Goal: Task Accomplishment & Management: Manage account settings

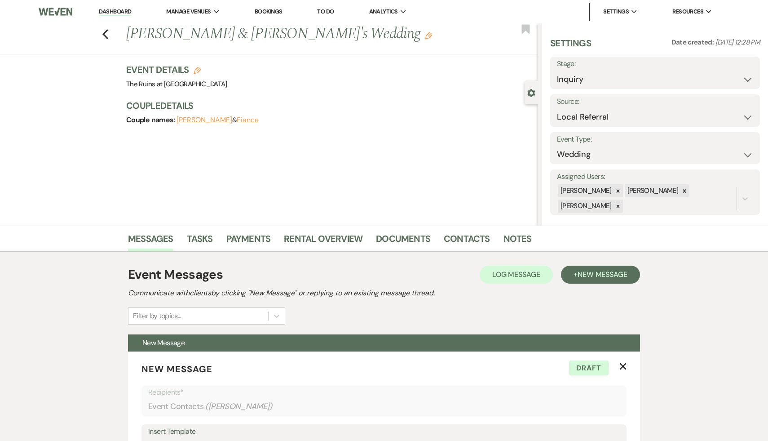
select select "20"
select select "566"
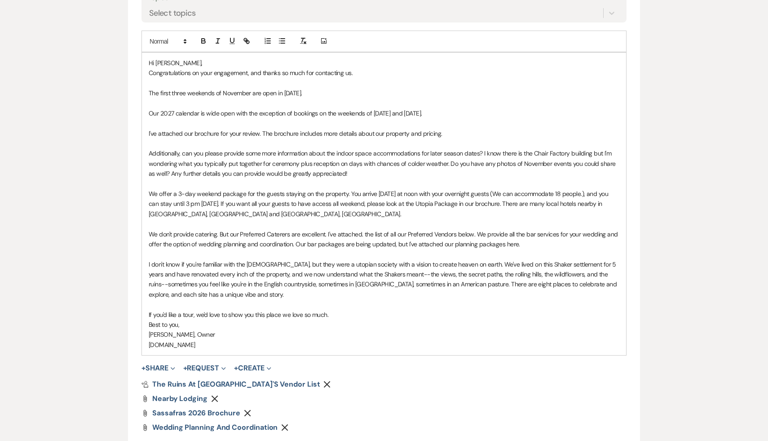
click at [88, 215] on div "Messages Tasks Payments Rental Overview Documents Contacts Notes Event Messages…" at bounding box center [384, 133] width 768 height 859
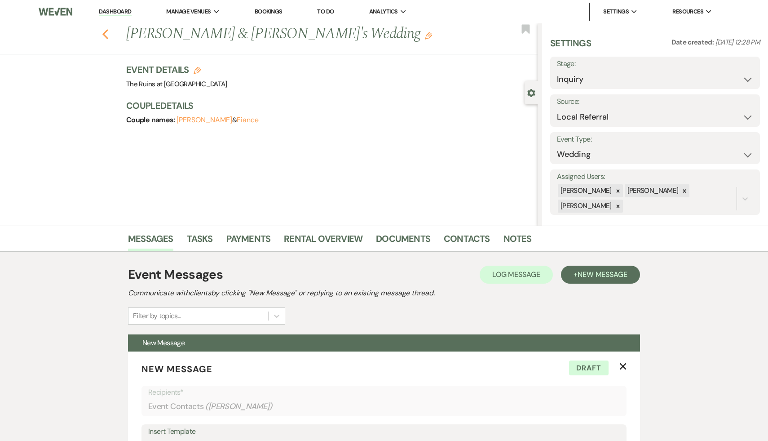
click at [103, 31] on icon "Previous" at bounding box center [105, 34] width 7 height 11
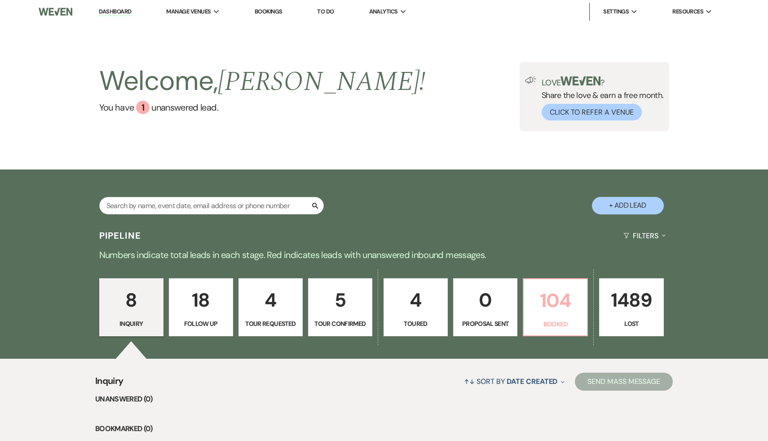
click at [555, 300] on p "104" at bounding box center [555, 300] width 53 height 30
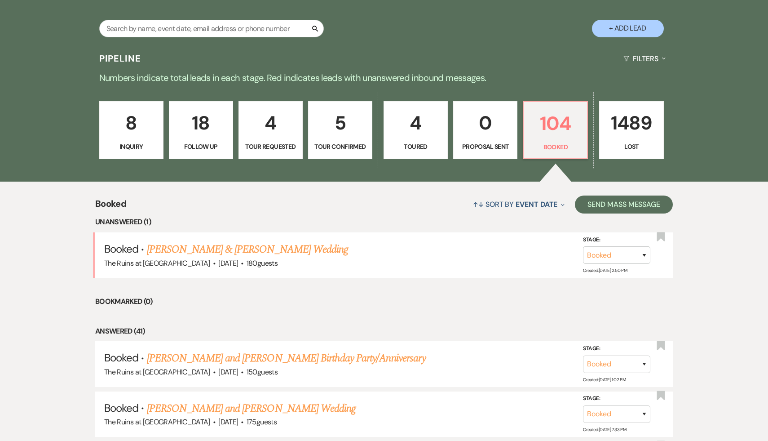
scroll to position [181, 0]
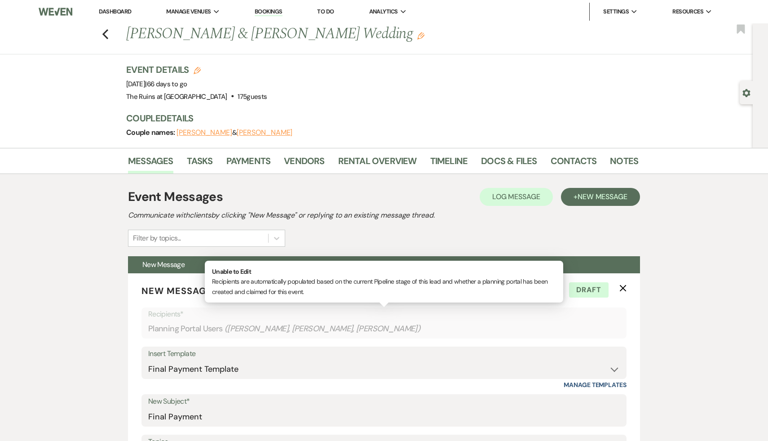
select select "5213"
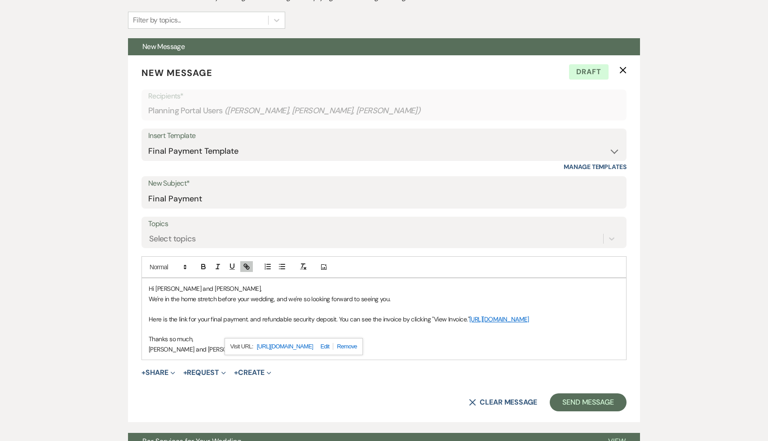
scroll to position [261, 0]
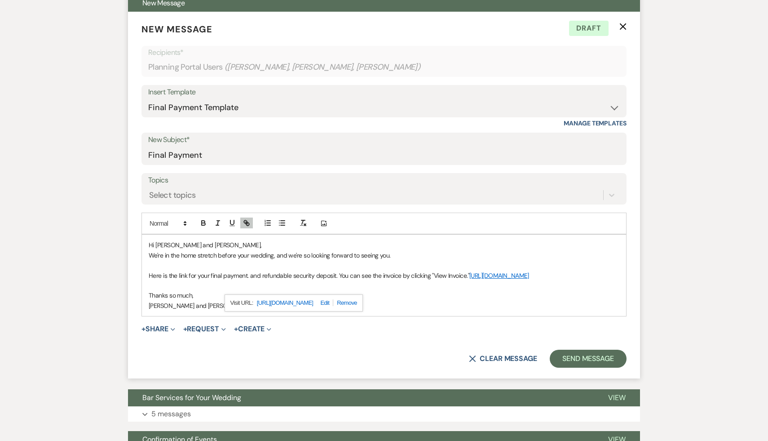
click at [431, 290] on p at bounding box center [384, 285] width 471 height 10
click at [469, 279] on link "https://customer.billergenie.com/MTc1NDc=/Invoices/DetailInfo/lz0WGOOeg03y/yZ96…" at bounding box center [499, 275] width 60 height 8
click at [313, 304] on link "https://customer.billergenie.com/MTc1NDc=/Invoices/DetailInfo/lz0WGOOeg03y/yZ96…" at bounding box center [285, 303] width 57 height 12
click at [458, 265] on p at bounding box center [384, 265] width 471 height 10
click at [223, 275] on p "Here is the link for your final payment. and refundable security deposit. You c…" at bounding box center [384, 275] width 471 height 10
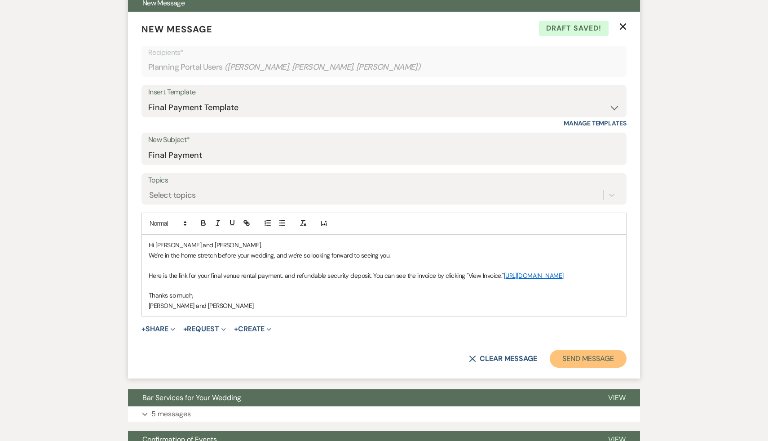
click at [577, 367] on button "Send Message" at bounding box center [588, 358] width 77 height 18
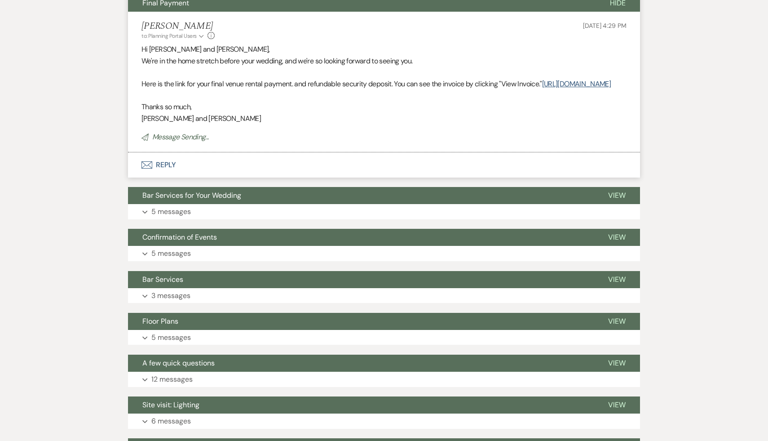
scroll to position [0, 0]
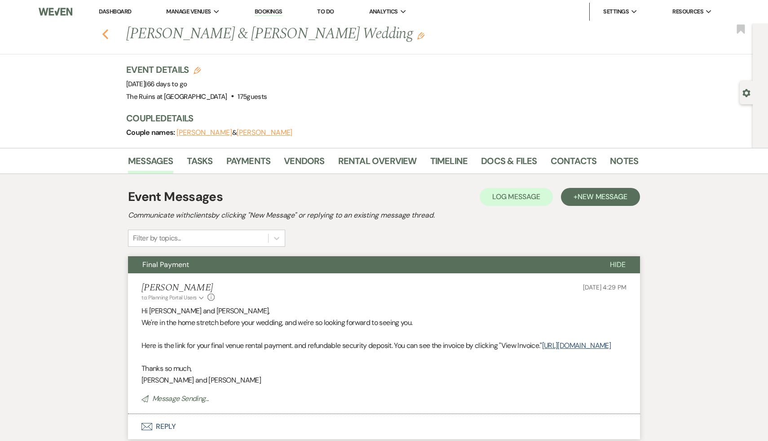
click at [103, 31] on icon "Previous" at bounding box center [105, 34] width 7 height 11
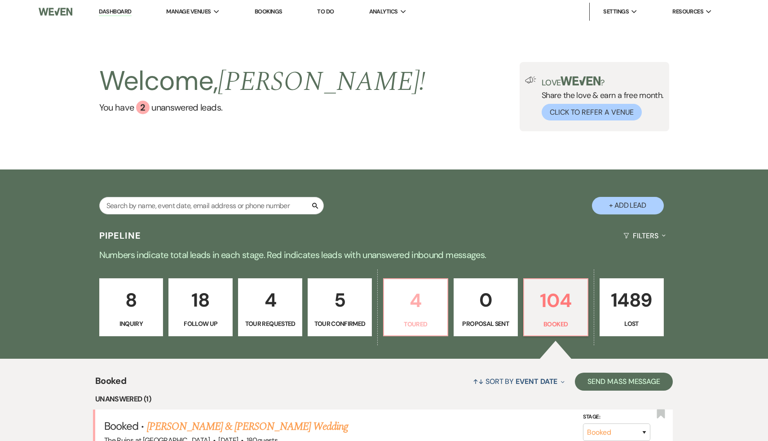
click at [414, 301] on p "4" at bounding box center [415, 300] width 53 height 30
select select "5"
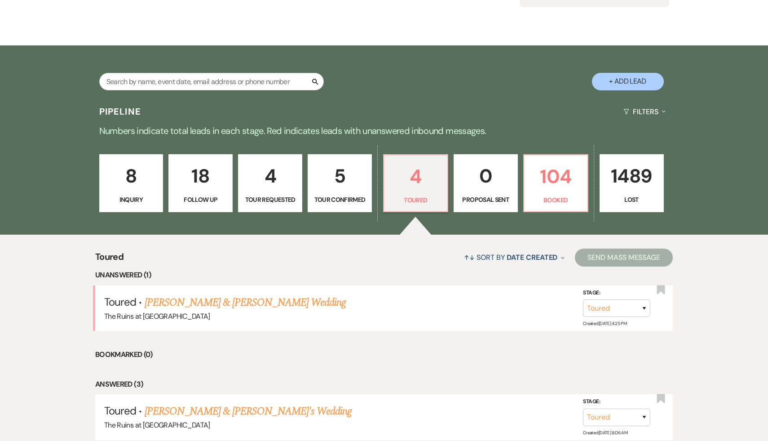
scroll to position [141, 0]
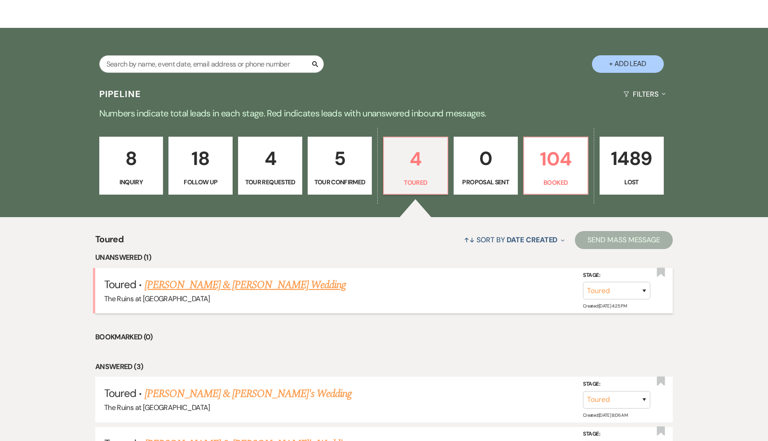
click at [251, 284] on link "Ryan & Elise Thren's Wedding" at bounding box center [245, 285] width 201 height 16
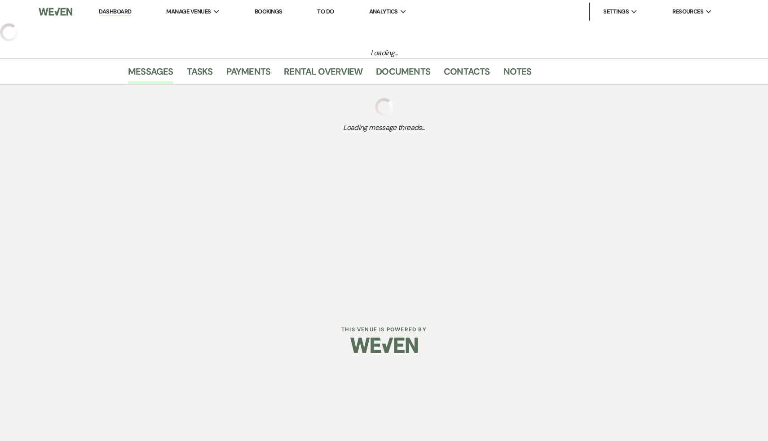
select select "5"
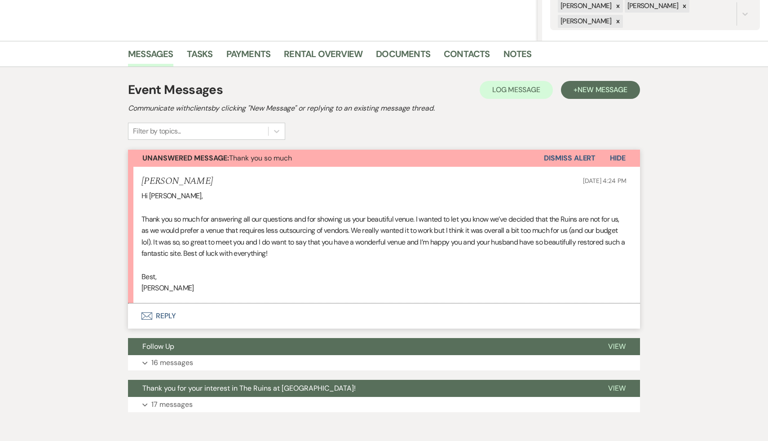
scroll to position [227, 0]
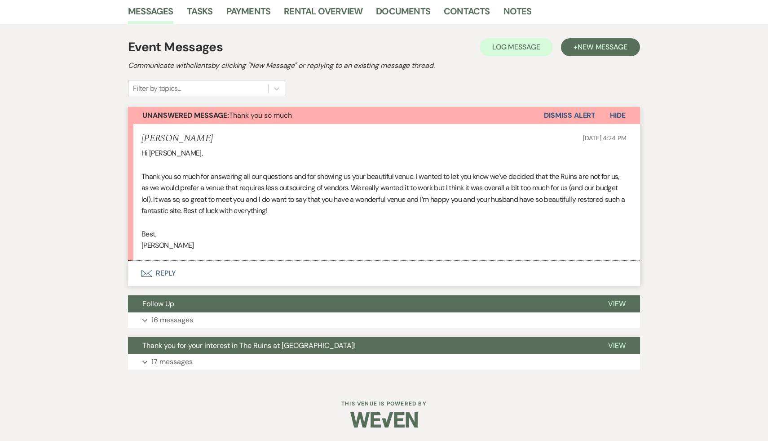
click at [170, 273] on button "Envelope Reply" at bounding box center [384, 272] width 512 height 25
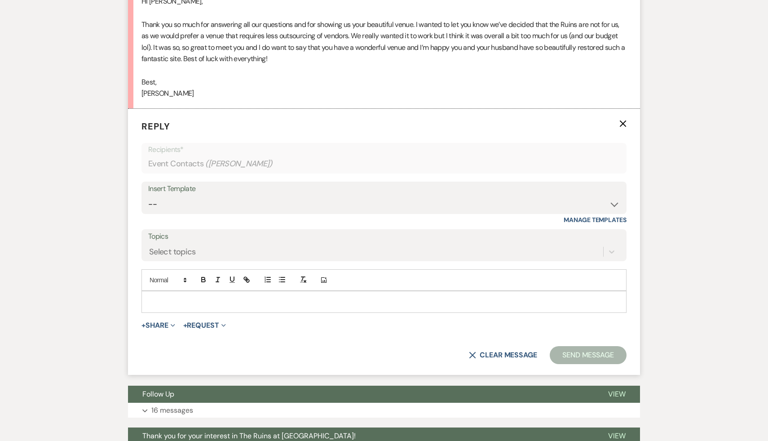
scroll to position [400, 0]
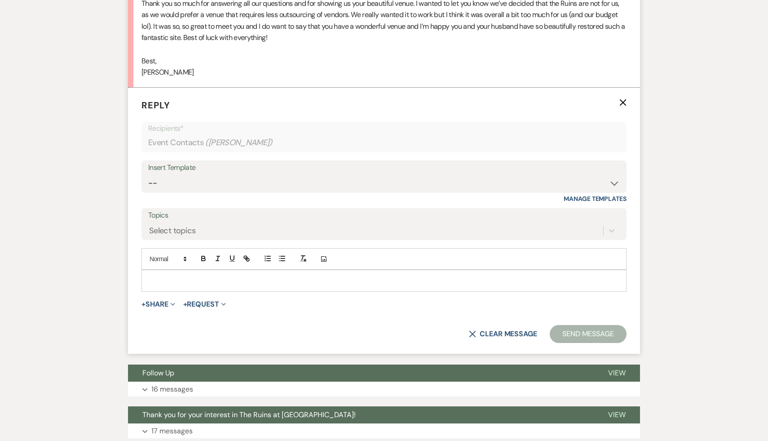
click at [177, 279] on p at bounding box center [384, 280] width 471 height 10
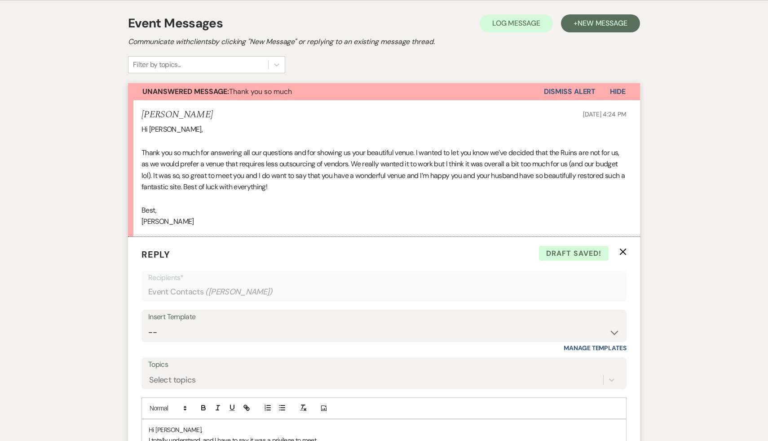
scroll to position [479, 0]
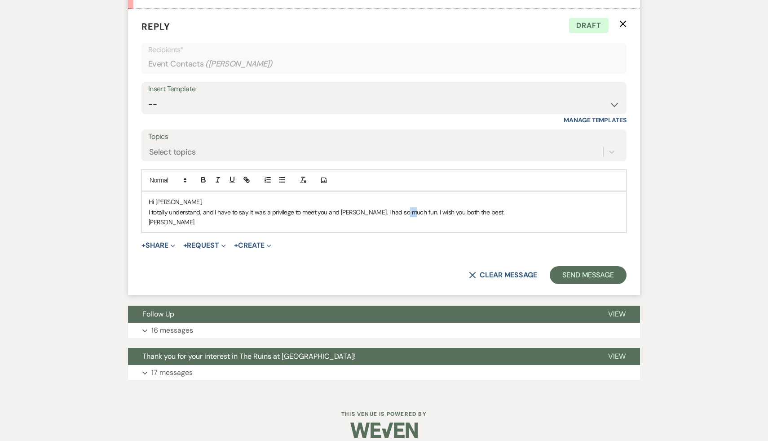
click at [401, 211] on p "I totally understand, and I have to say it was a privilege to meet you and Ryan…" at bounding box center [384, 212] width 471 height 10
click at [599, 275] on button "Send Message" at bounding box center [588, 275] width 77 height 18
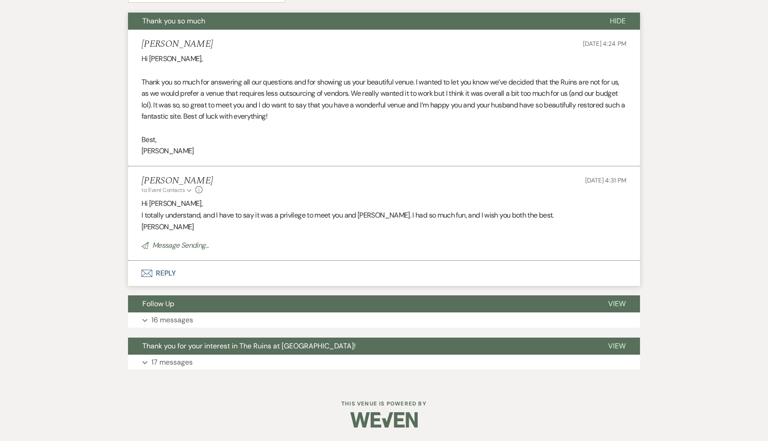
scroll to position [303, 0]
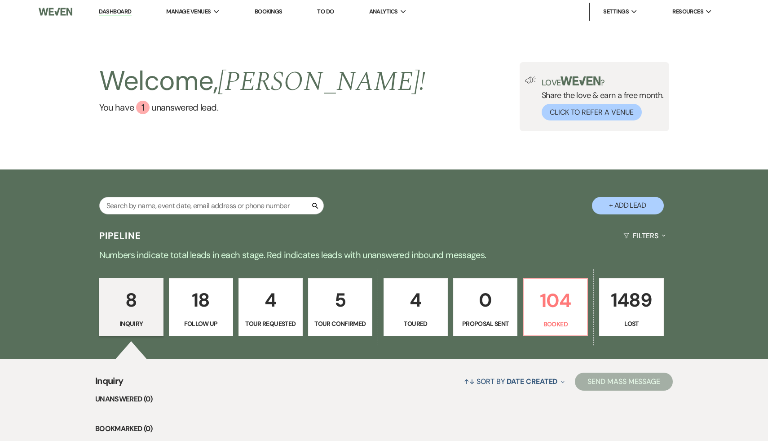
click at [128, 305] on p "8" at bounding box center [131, 300] width 53 height 30
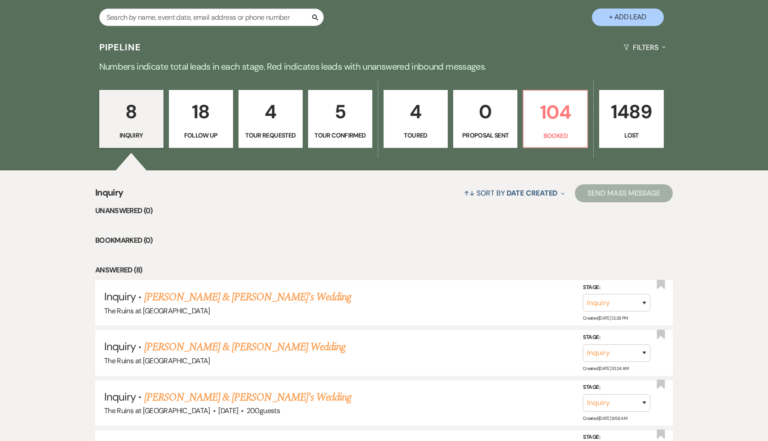
scroll to position [205, 0]
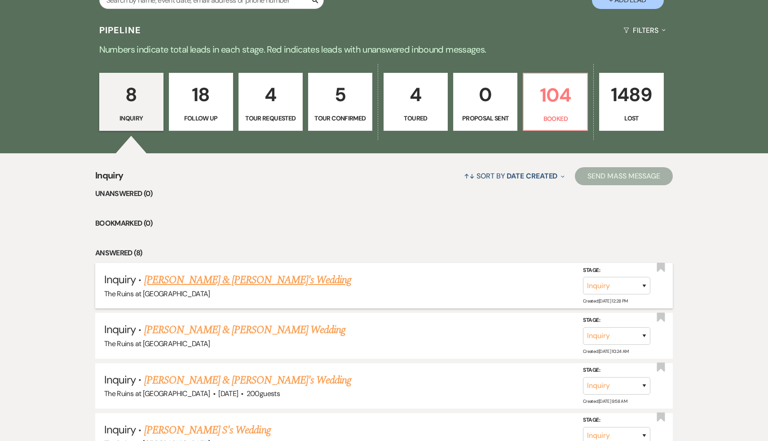
click at [240, 281] on link "[PERSON_NAME] & [PERSON_NAME]'s Wedding" at bounding box center [247, 280] width 207 height 16
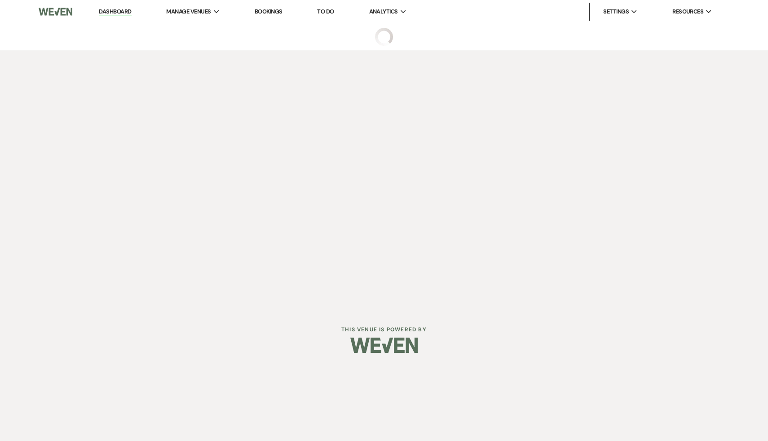
select select "20"
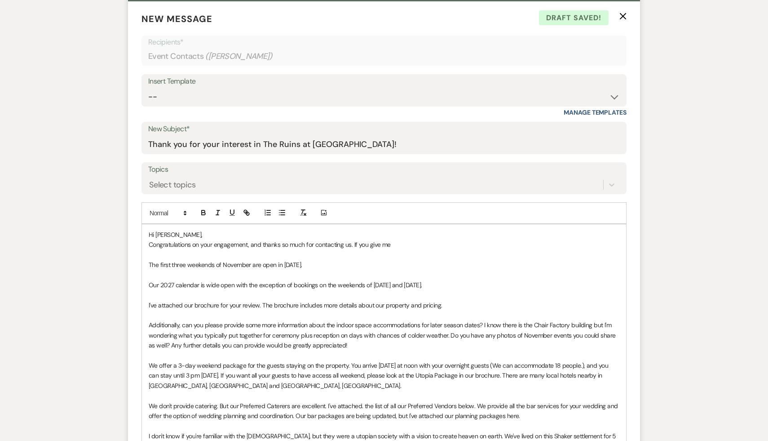
scroll to position [370, 0]
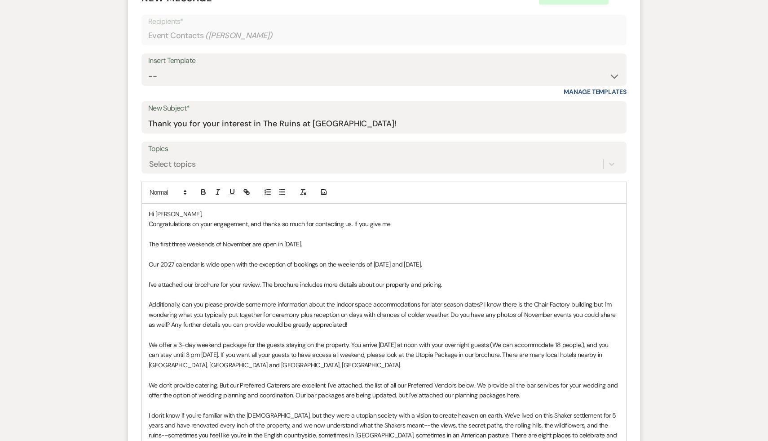
click at [406, 225] on p "Congratulations on your engagement, and thanks so much for contacting us. If yo…" at bounding box center [384, 224] width 471 height 10
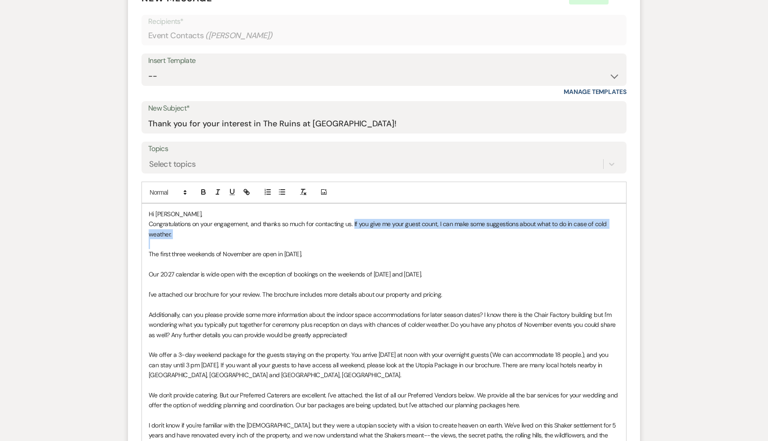
drag, startPoint x: 353, startPoint y: 223, endPoint x: 360, endPoint y: 245, distance: 22.9
click at [360, 245] on div "Hi Sarah, Congratulations on your engagement, and thanks so much for contacting…" at bounding box center [384, 359] width 484 height 313
copy p "If you give me your guest count, I can make some suggestions about what to do i…"
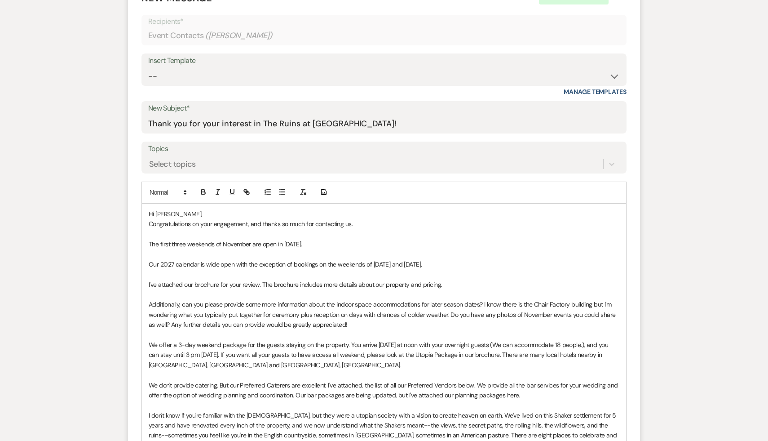
click at [456, 285] on p "I've attached our brochure for your review. The brochure includes more details …" at bounding box center [384, 284] width 471 height 10
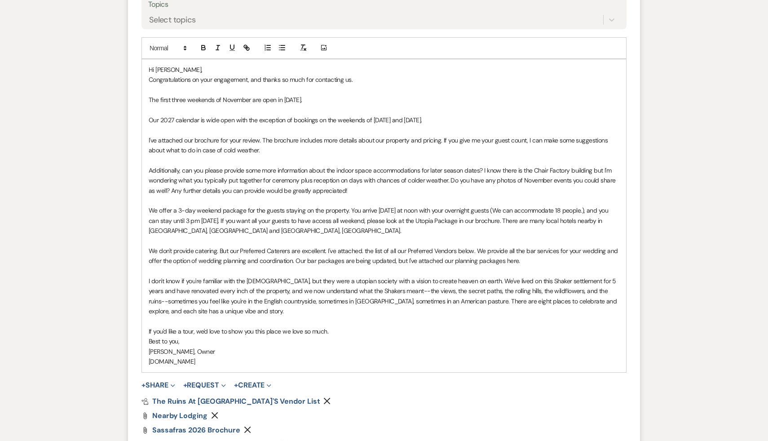
scroll to position [494, 0]
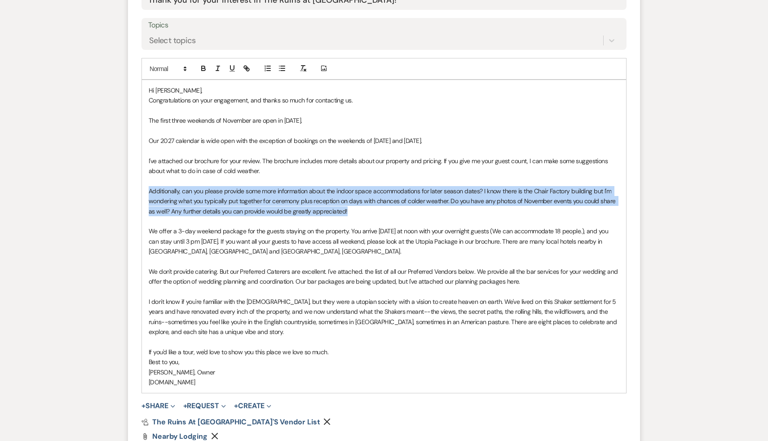
drag, startPoint x: 364, startPoint y: 213, endPoint x: 144, endPoint y: 190, distance: 220.7
click at [144, 190] on div "Hi Sarah, Congratulations on your engagement, and thanks so much for contacting…" at bounding box center [384, 236] width 484 height 313
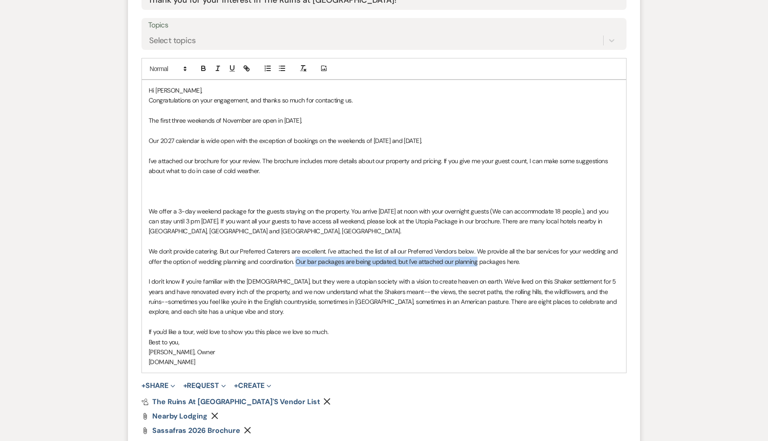
drag, startPoint x: 474, startPoint y: 261, endPoint x: 295, endPoint y: 261, distance: 179.6
click at [295, 261] on p "We don't provide catering. But our Preferred Caterers are excellent. I've attac…" at bounding box center [384, 256] width 471 height 20
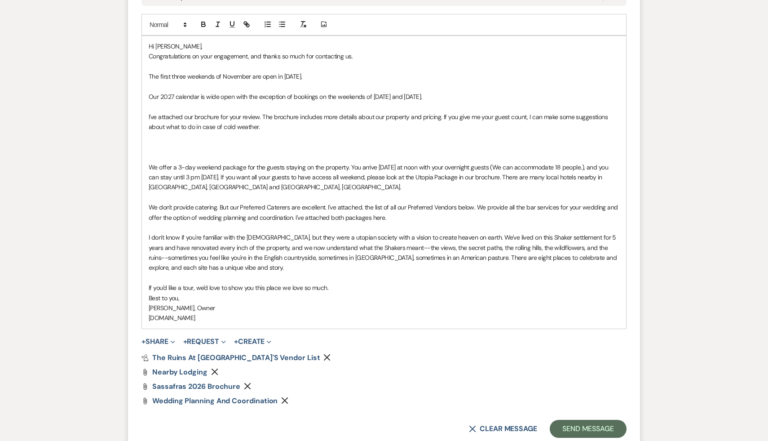
scroll to position [579, 0]
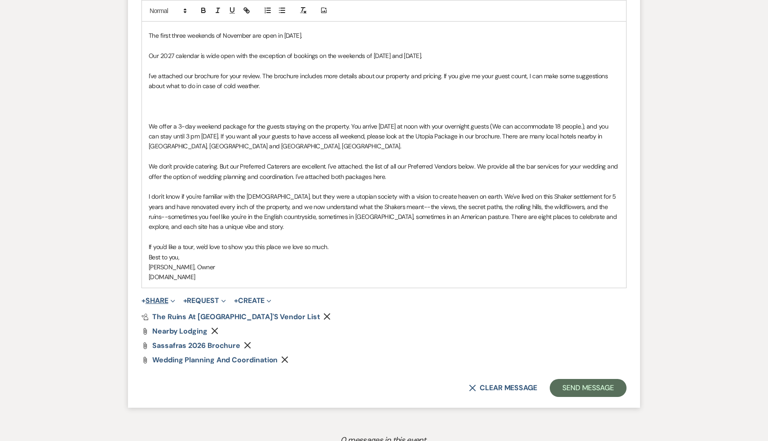
click at [165, 300] on button "+ Share Expand" at bounding box center [158, 300] width 34 height 7
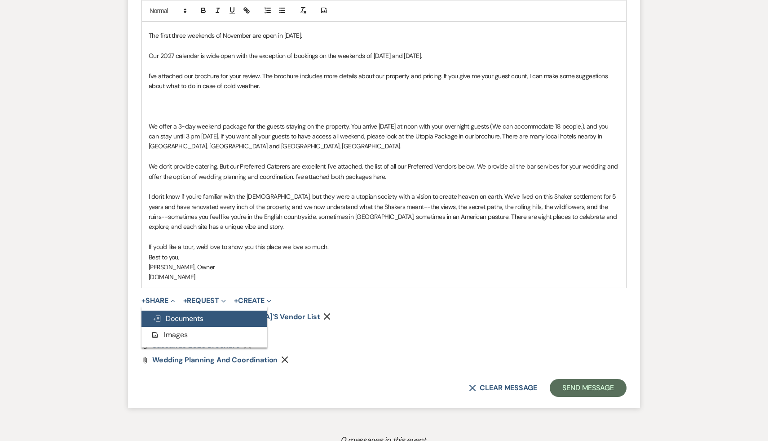
click at [183, 317] on span "Doc Upload Documents" at bounding box center [177, 317] width 51 height 9
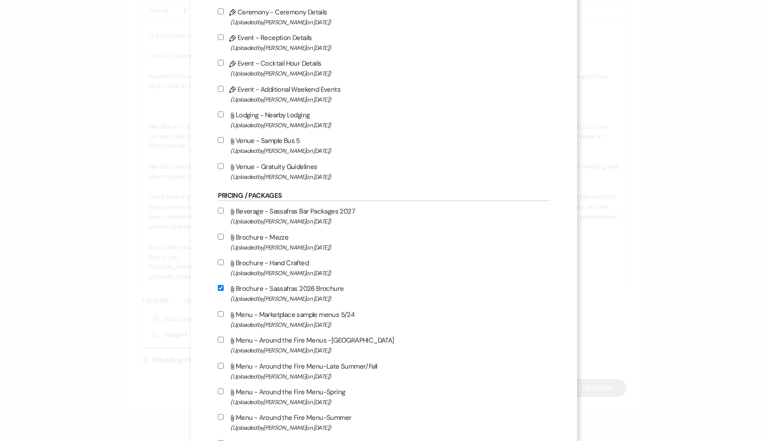
scroll to position [2013, 0]
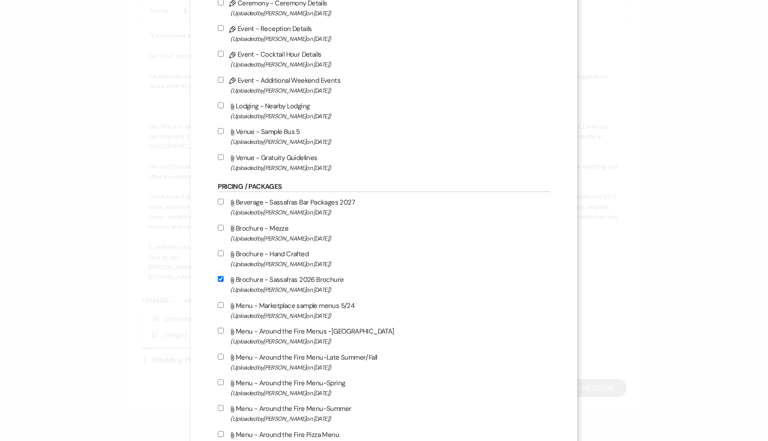
click at [224, 204] on input "Attach File Beverage - Sassafras Bar Packages 2027 (Uploaded by Carol Reichert …" at bounding box center [221, 201] width 6 height 6
checkbox input "true"
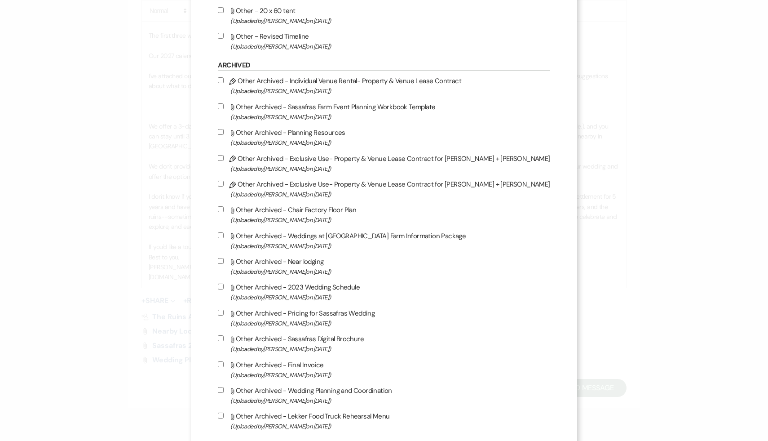
scroll to position [4857, 0]
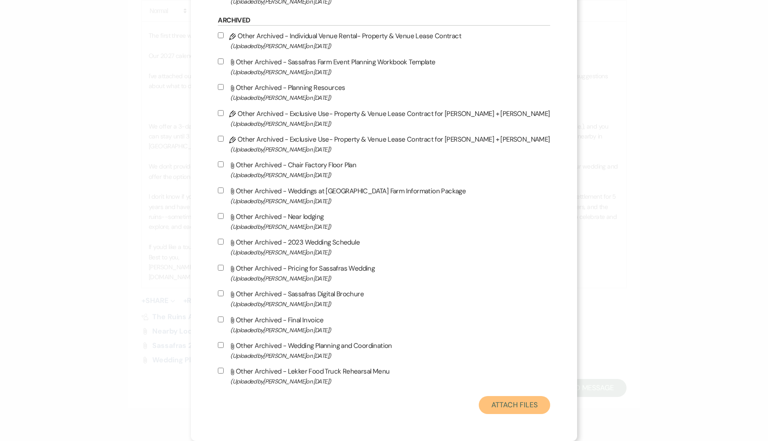
click at [492, 407] on button "Attach Files" at bounding box center [514, 405] width 71 height 18
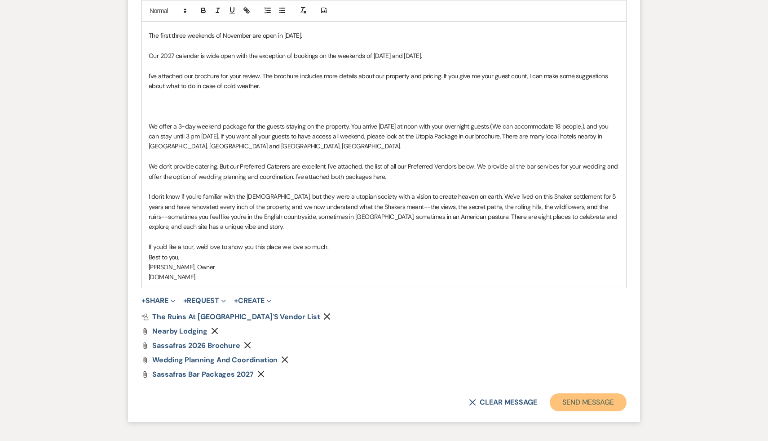
click at [604, 400] on button "Send Message" at bounding box center [588, 402] width 77 height 18
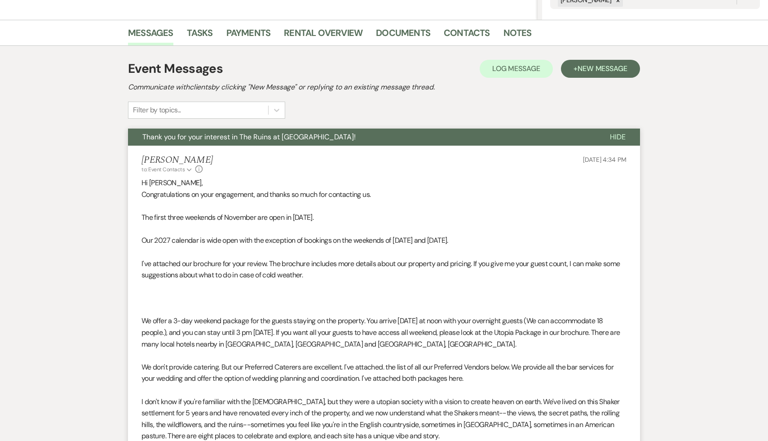
scroll to position [220, 0]
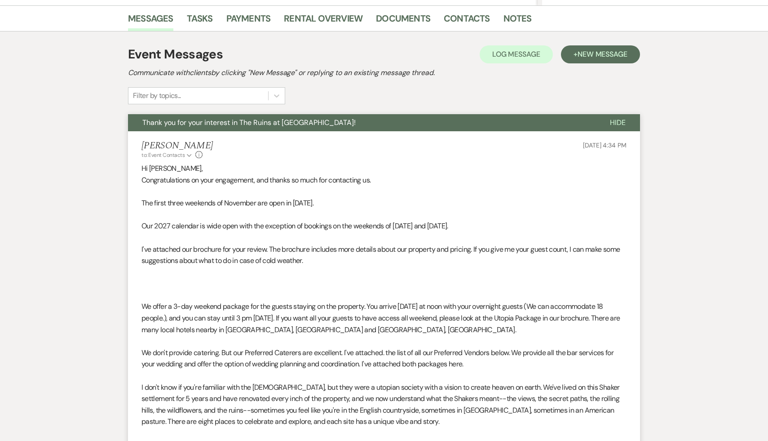
click at [154, 286] on p at bounding box center [383, 284] width 485 height 12
click at [162, 284] on p at bounding box center [383, 284] width 485 height 12
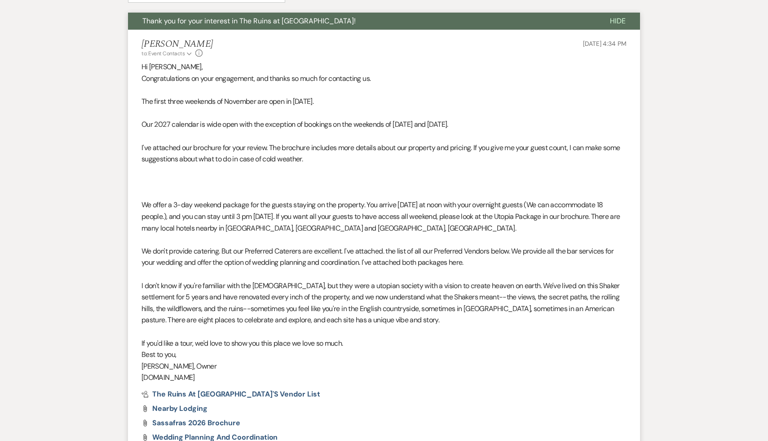
scroll to position [300, 0]
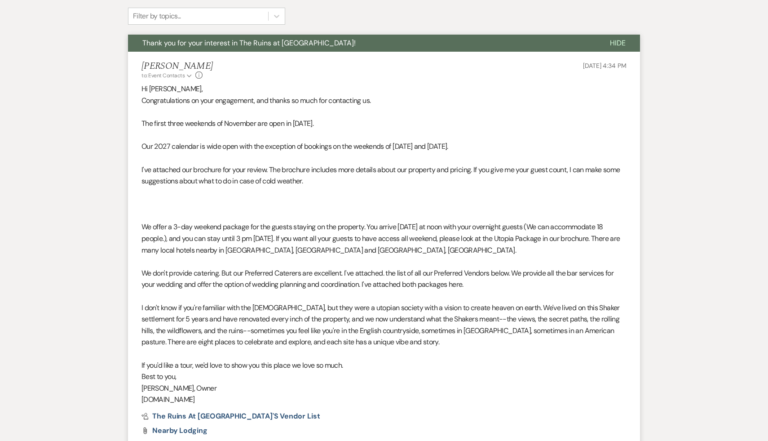
click at [161, 207] on p at bounding box center [383, 204] width 485 height 12
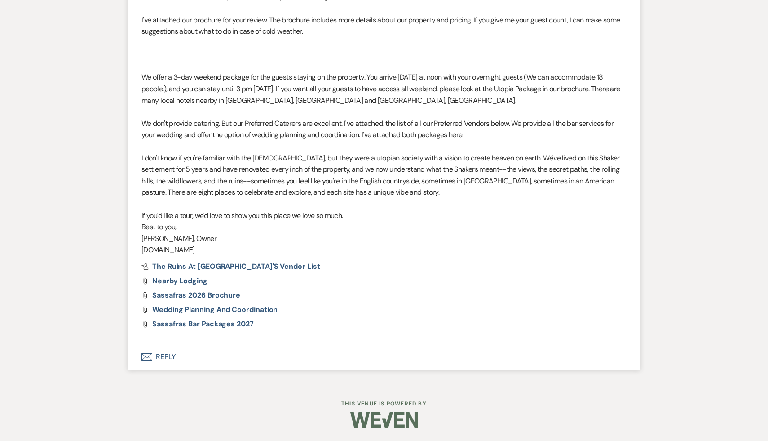
scroll to position [0, 0]
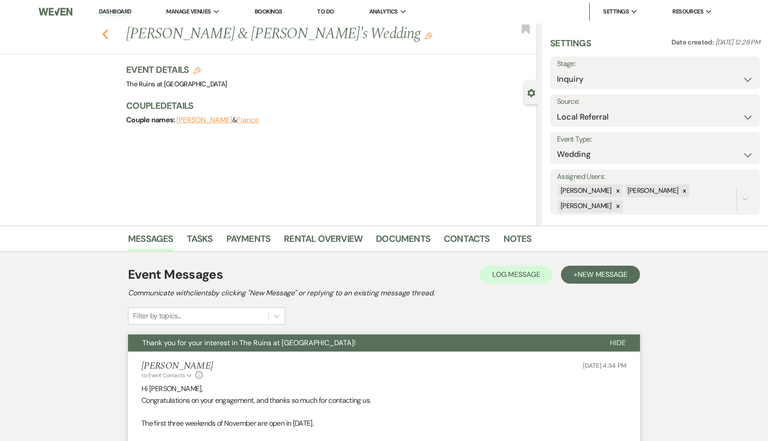
click at [106, 29] on icon "Previous" at bounding box center [105, 34] width 7 height 11
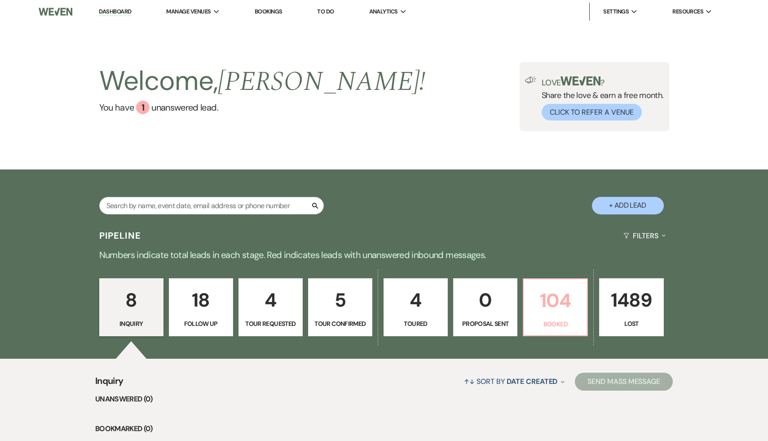
click at [539, 305] on p "104" at bounding box center [555, 300] width 53 height 30
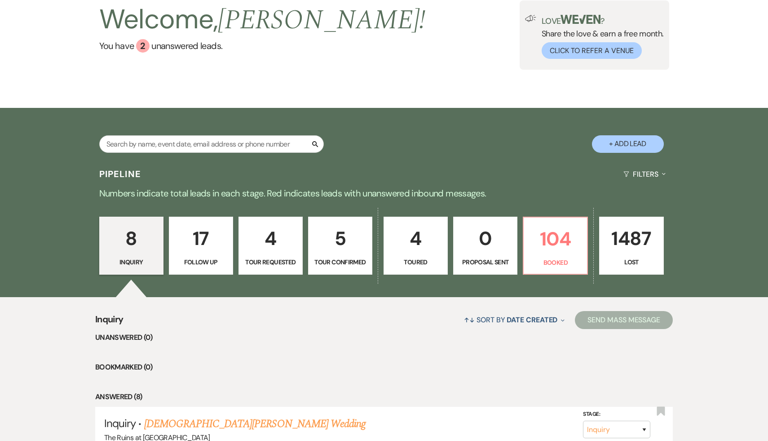
scroll to position [63, 0]
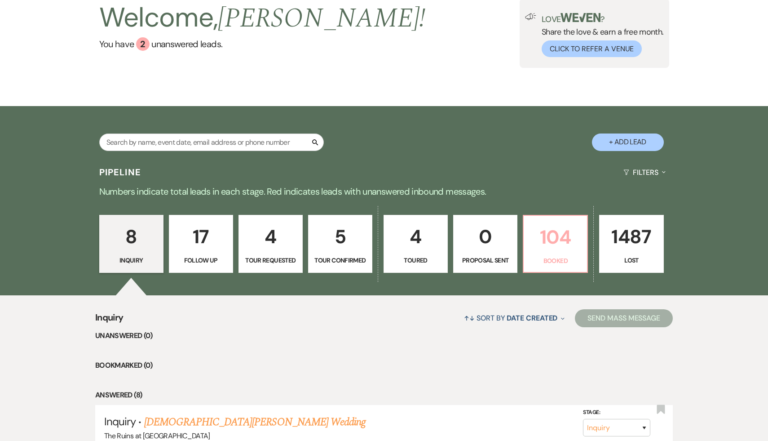
click at [551, 228] on p "104" at bounding box center [555, 237] width 53 height 30
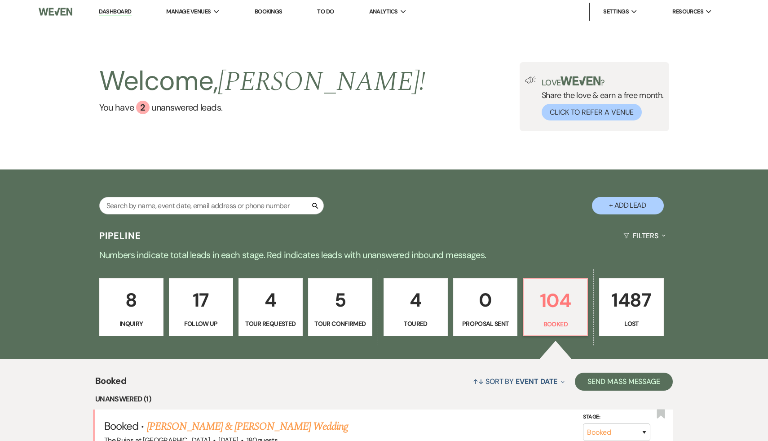
click at [341, 300] on p "5" at bounding box center [340, 300] width 53 height 30
select select "4"
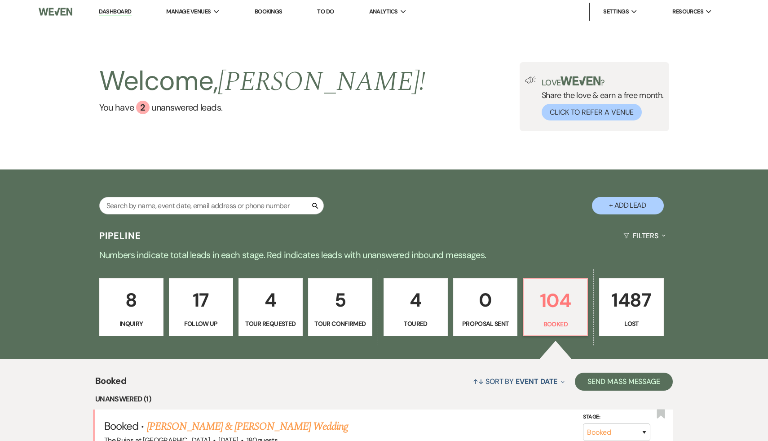
select select "4"
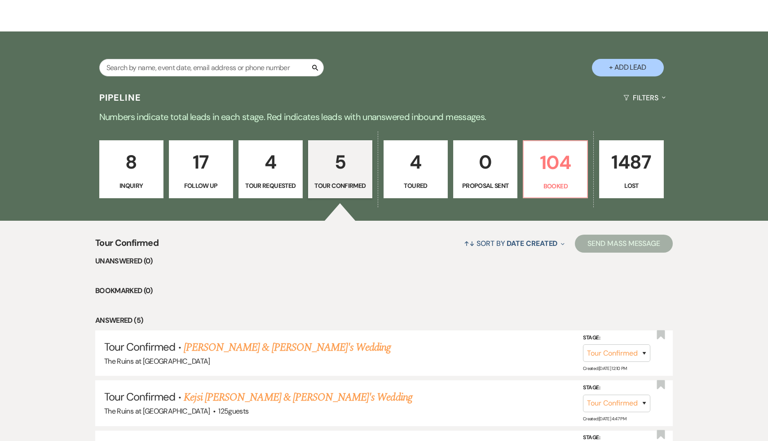
scroll to position [123, 0]
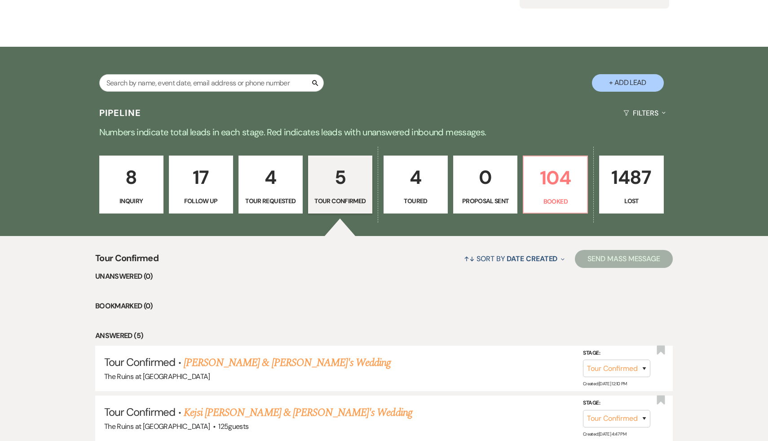
click at [419, 176] on p "4" at bounding box center [415, 177] width 53 height 30
select select "5"
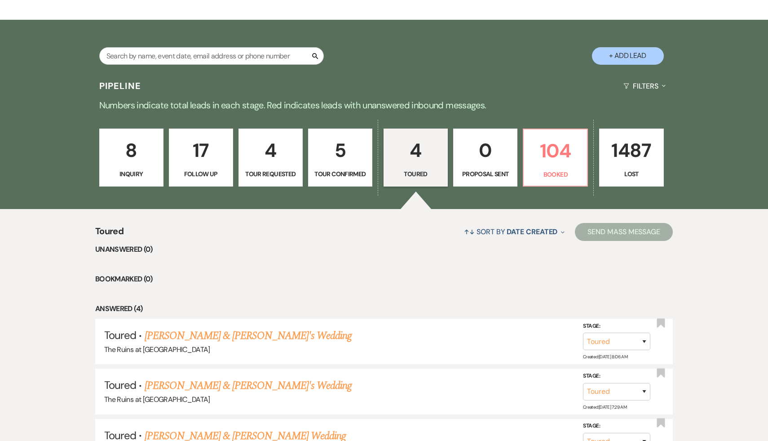
scroll to position [189, 0]
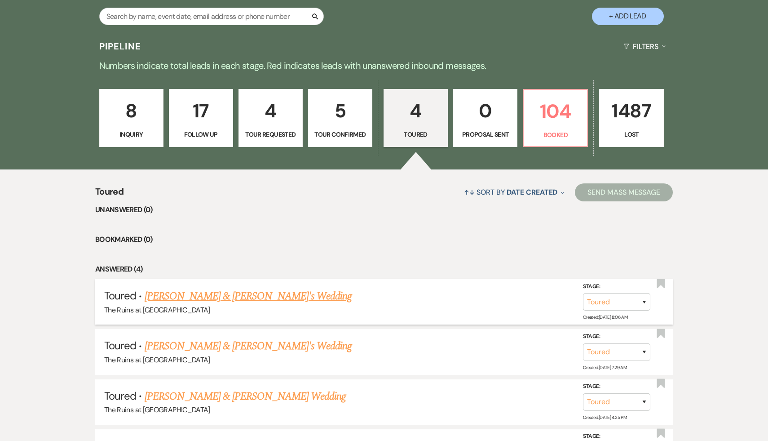
click at [255, 296] on link "Roshni Chandwani & Eric's Wedding" at bounding box center [248, 296] width 207 height 16
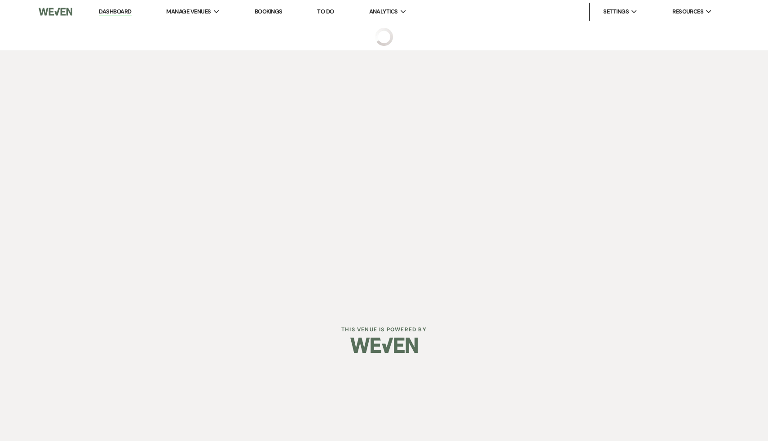
select select "5"
select select "6"
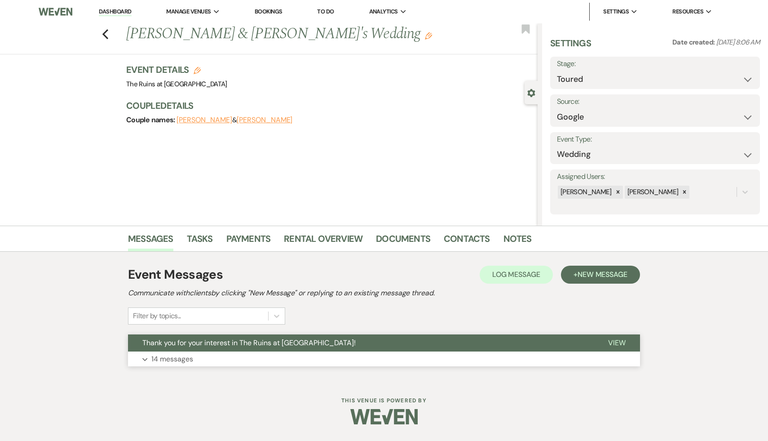
click at [250, 348] on button "Thank you for your interest in The Ruins at [GEOGRAPHIC_DATA]!" at bounding box center [361, 342] width 466 height 17
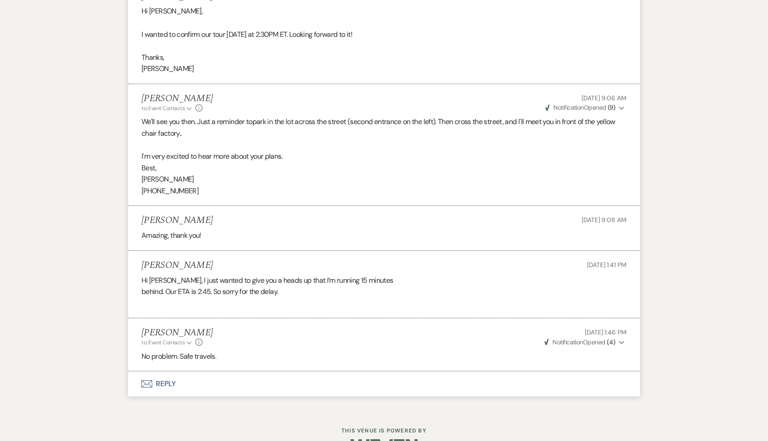
scroll to position [1479, 0]
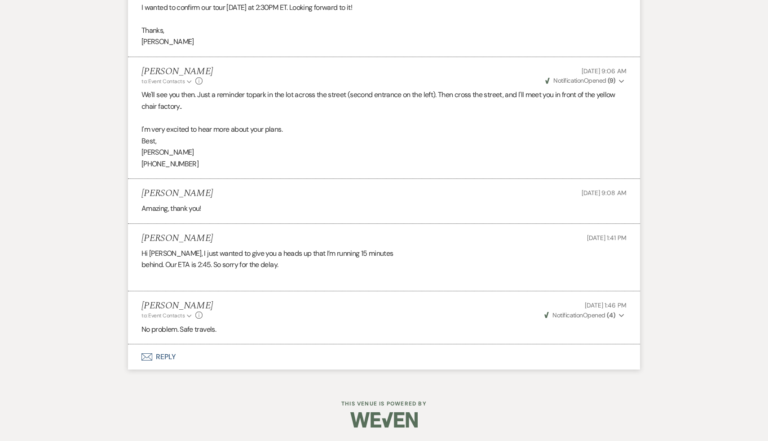
scroll to position [189, 0]
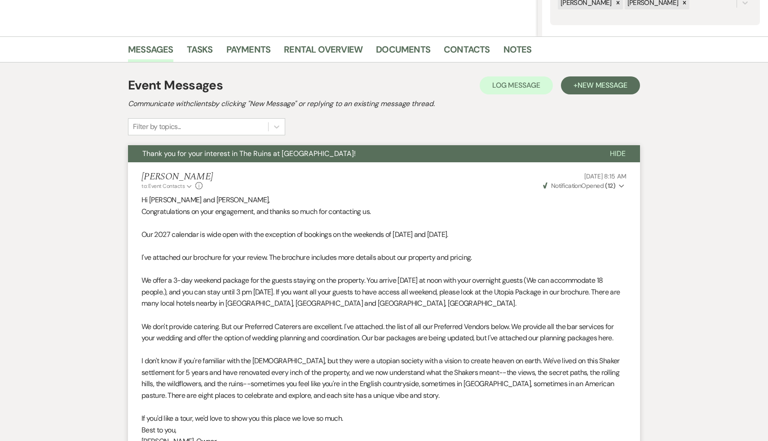
select select "5"
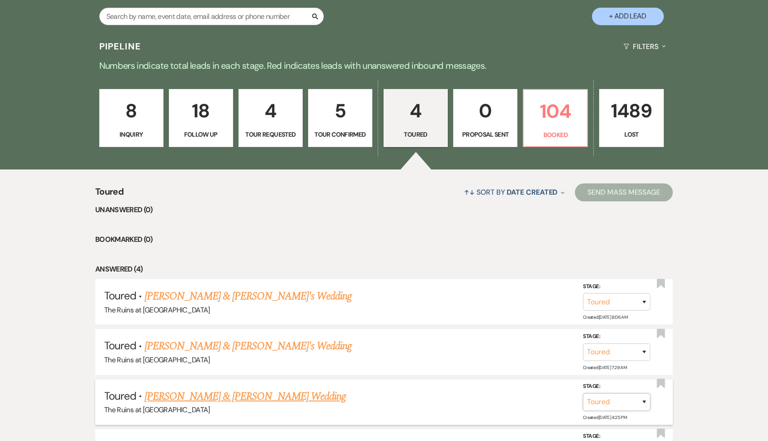
click at [644, 399] on select "Inquiry Follow Up Tour Requested Tour Confirmed Toured Proposal Sent Booked Lost" at bounding box center [616, 402] width 67 height 18
select select "8"
click at [522, 398] on select "Booked Elsewhere Budget Date Unavailable No Response Not a Good Match Capacity …" at bounding box center [490, 402] width 77 height 18
select select "6"
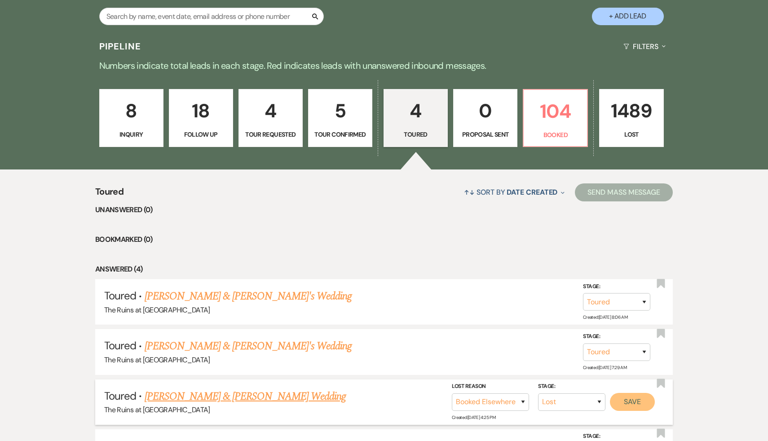
click at [638, 398] on button "Save" at bounding box center [632, 401] width 45 height 18
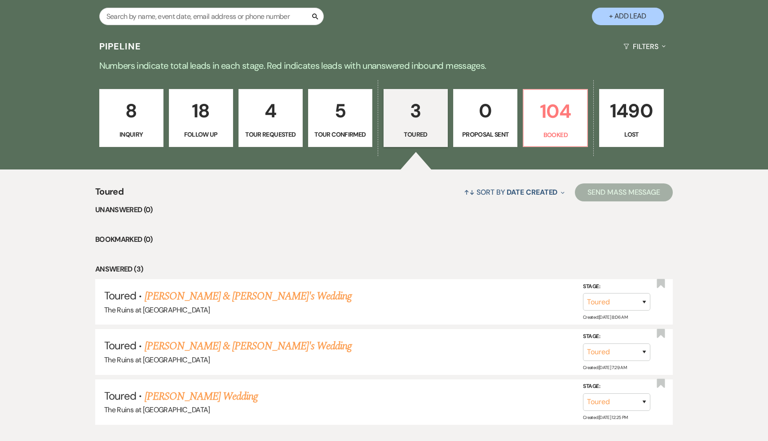
scroll to position [245, 0]
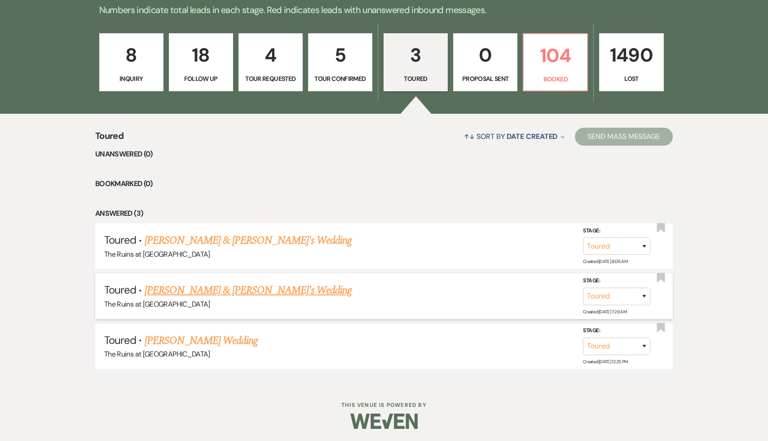
click at [248, 290] on link "Hayden Marshall & John's Wedding" at bounding box center [248, 290] width 207 height 16
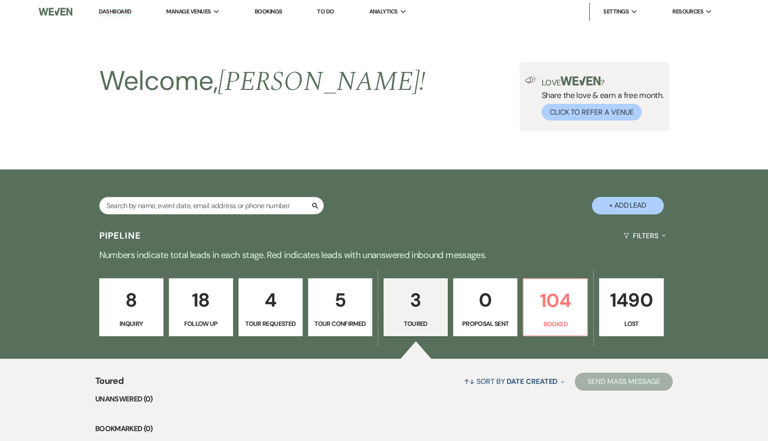
select select "5"
select select "6"
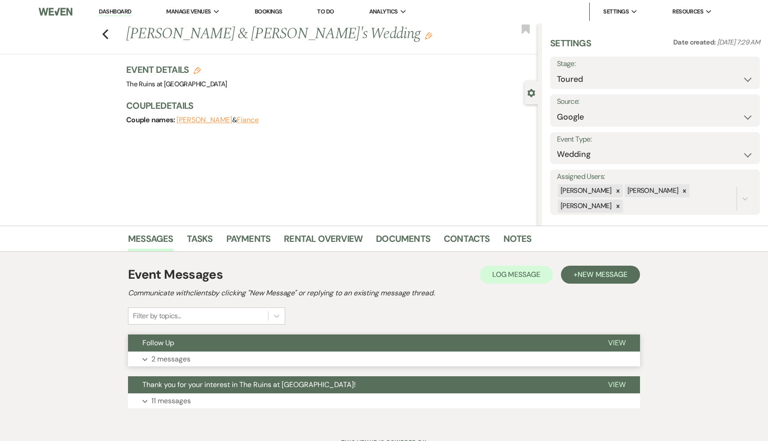
click at [170, 338] on span "Follow Up" at bounding box center [158, 342] width 32 height 9
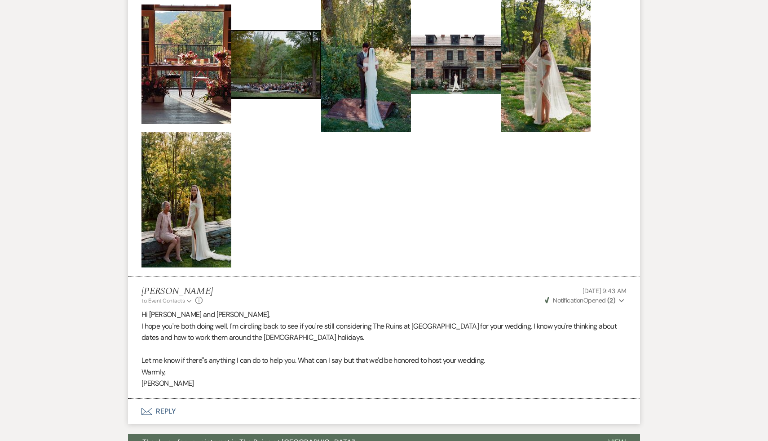
scroll to position [877, 0]
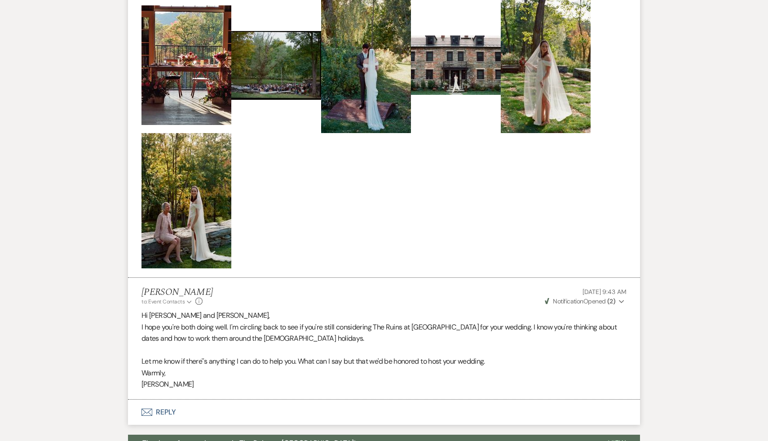
scroll to position [245, 0]
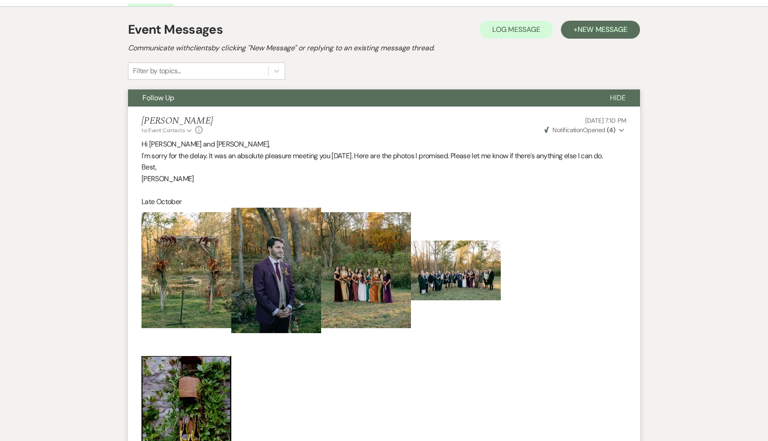
select select "5"
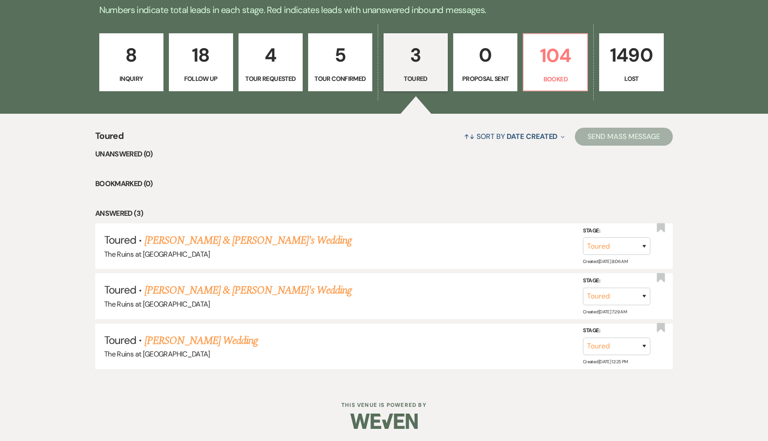
click at [339, 58] on p "5" at bounding box center [340, 55] width 53 height 30
select select "4"
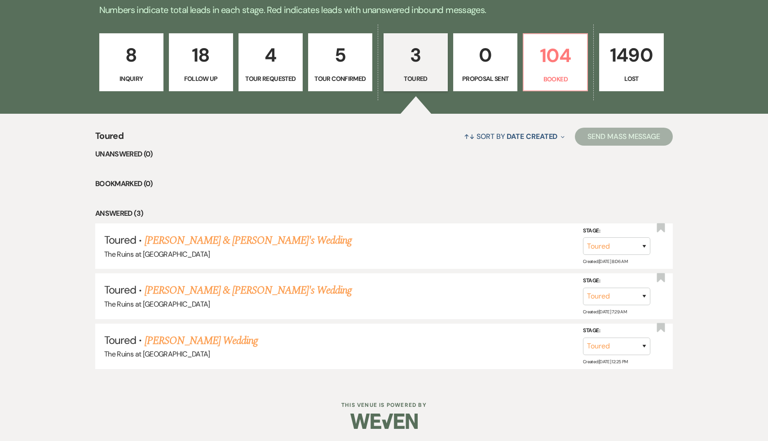
select select "4"
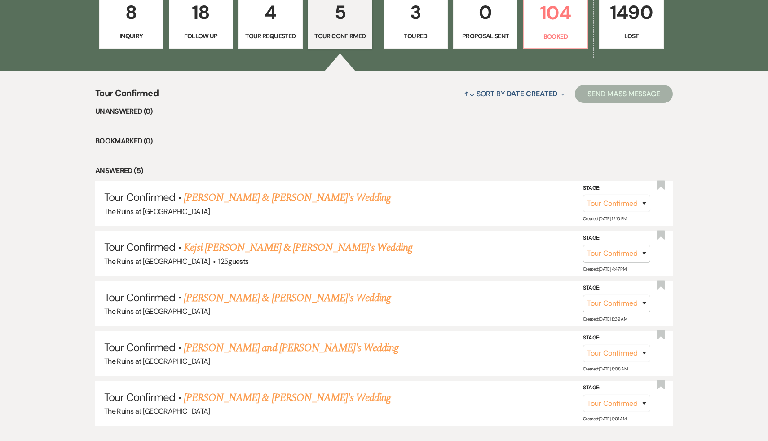
scroll to position [292, 0]
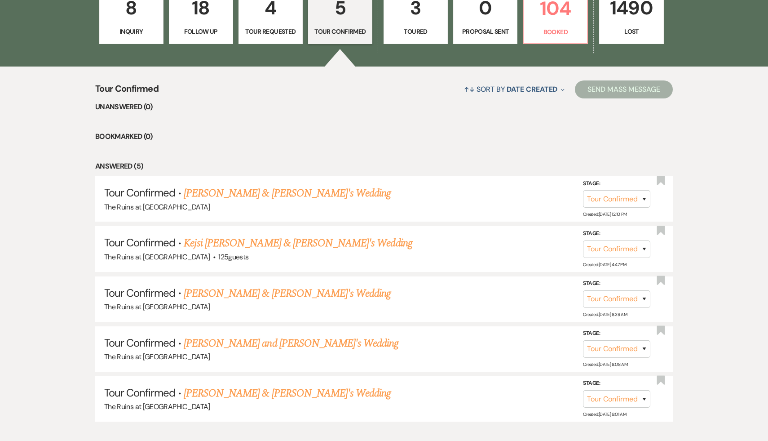
click at [270, 3] on p "4" at bounding box center [270, 8] width 53 height 30
select select "2"
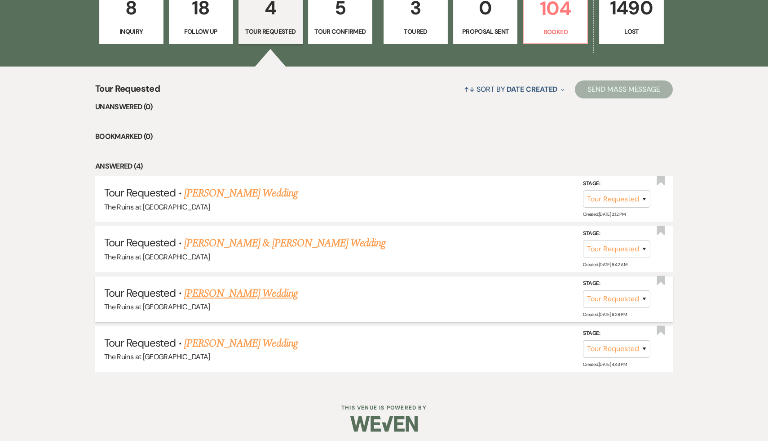
click at [230, 292] on link "Samantha Cacurak's Wedding" at bounding box center [241, 293] width 114 height 16
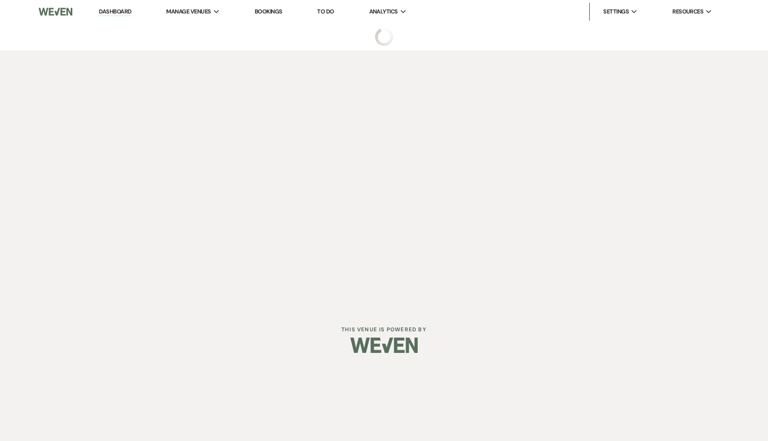
select select "2"
select select "5"
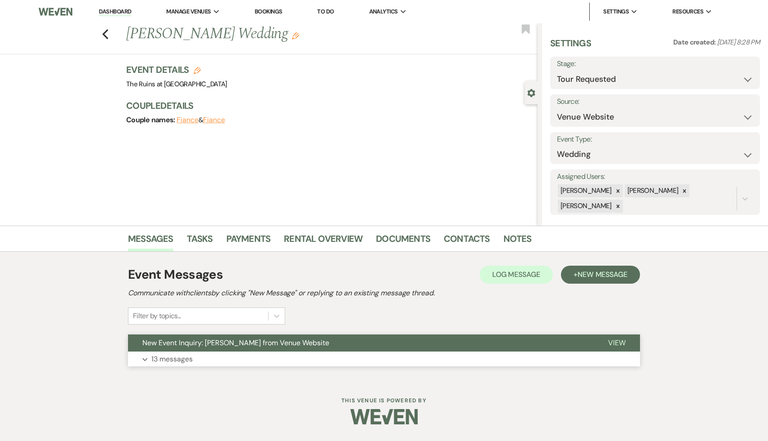
click at [229, 341] on span "New Event Inquiry: Samantha Cacurak from Venue Website" at bounding box center [235, 342] width 187 height 9
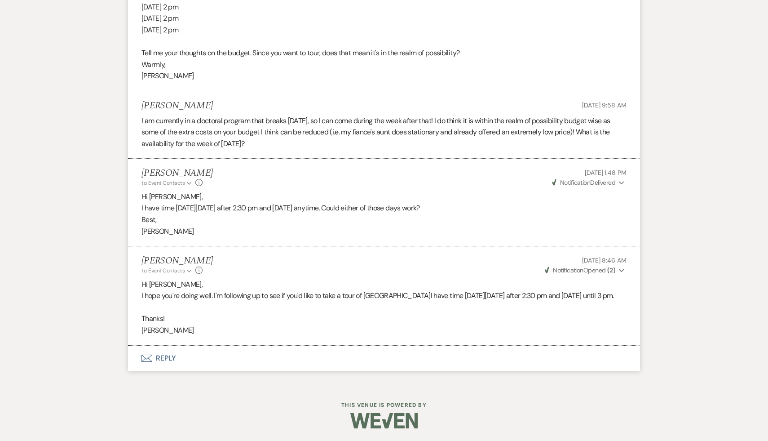
scroll to position [2099, 0]
select select "2"
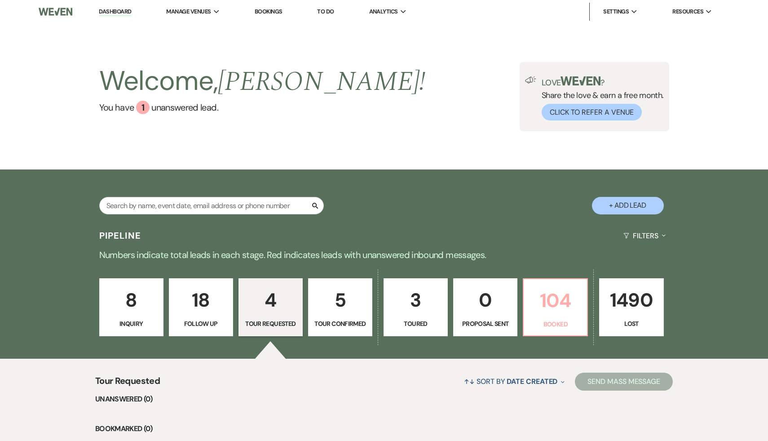
click at [554, 308] on p "104" at bounding box center [555, 300] width 53 height 30
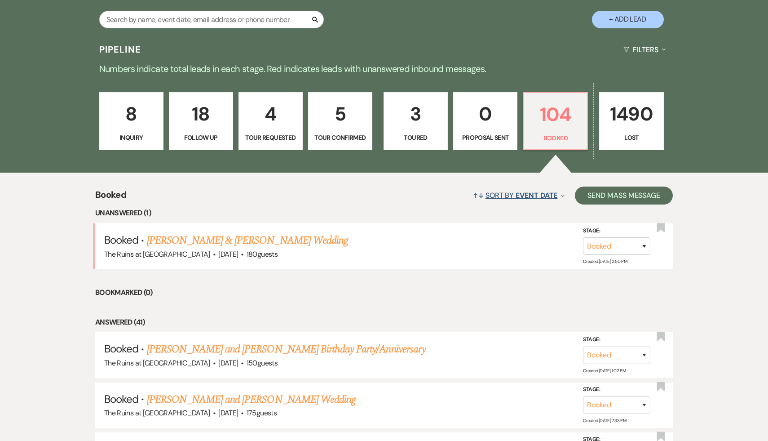
scroll to position [295, 0]
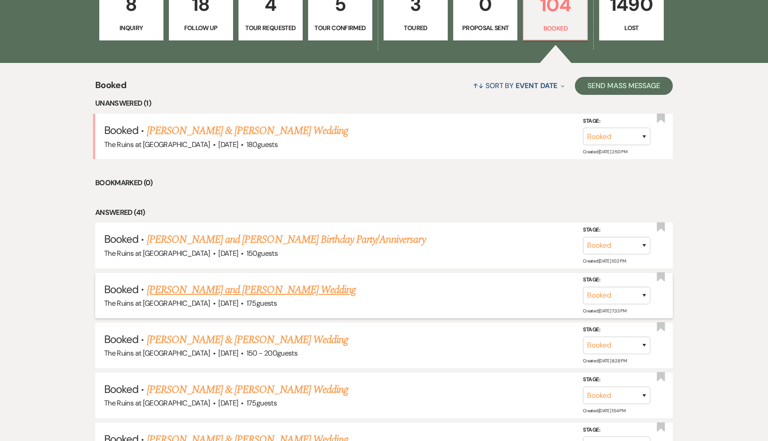
click at [240, 286] on link "Emily Youmans and Will Churchill's Wedding" at bounding box center [251, 290] width 209 height 16
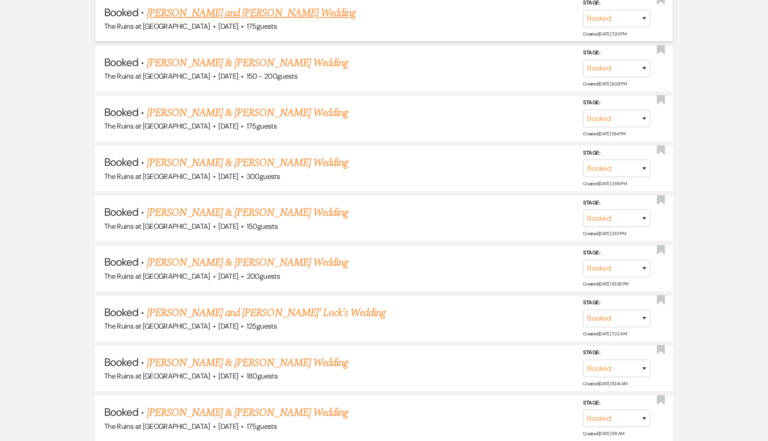
click at [223, 13] on link "[PERSON_NAME] and [PERSON_NAME] Wedding" at bounding box center [251, 13] width 209 height 16
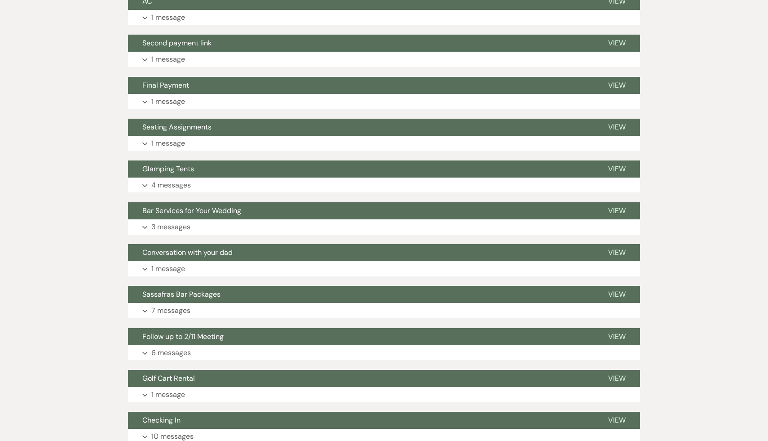
scroll to position [477, 0]
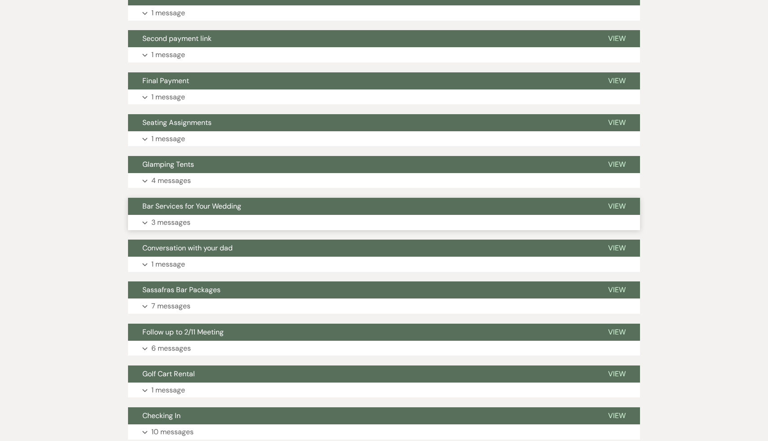
click at [219, 207] on span "Bar Services for Your Wedding" at bounding box center [191, 205] width 99 height 9
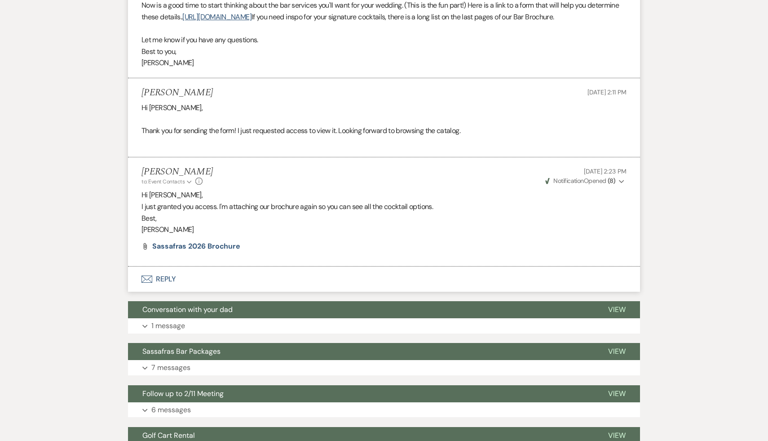
scroll to position [762, 0]
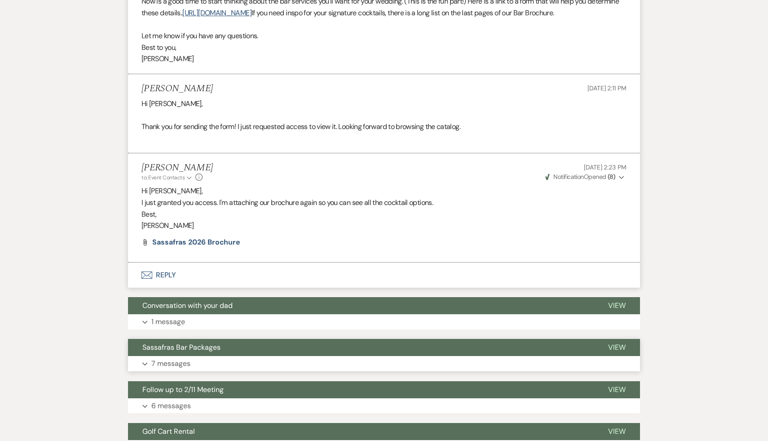
click at [204, 344] on span "Sassafras Bar Packages" at bounding box center [181, 346] width 78 height 9
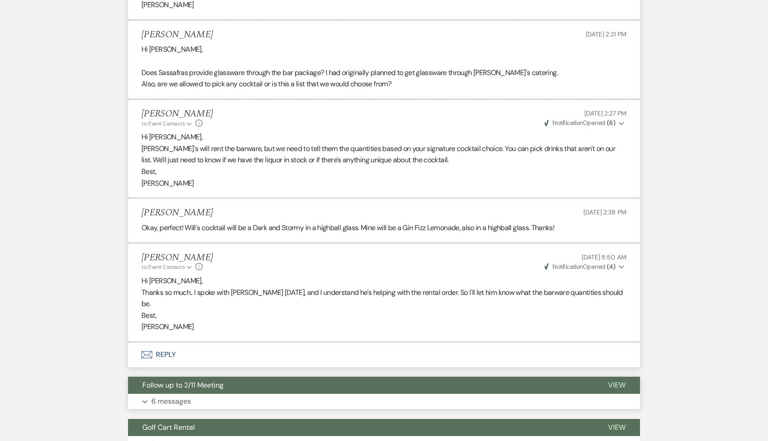
scroll to position [1535, 0]
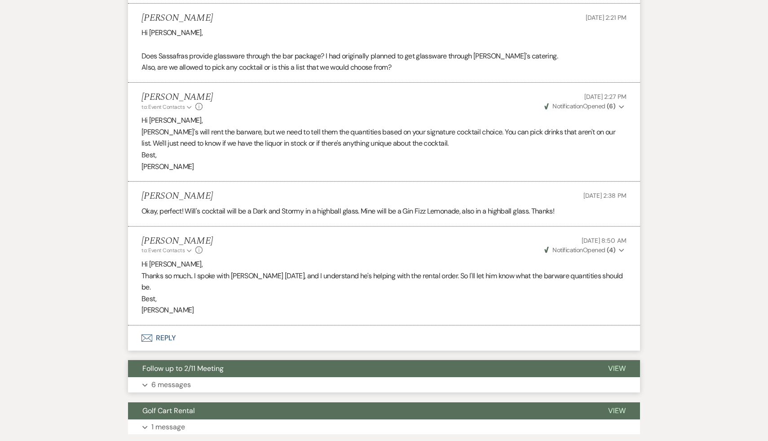
click at [219, 363] on span "Follow up to 2/11 Meeting" at bounding box center [182, 367] width 81 height 9
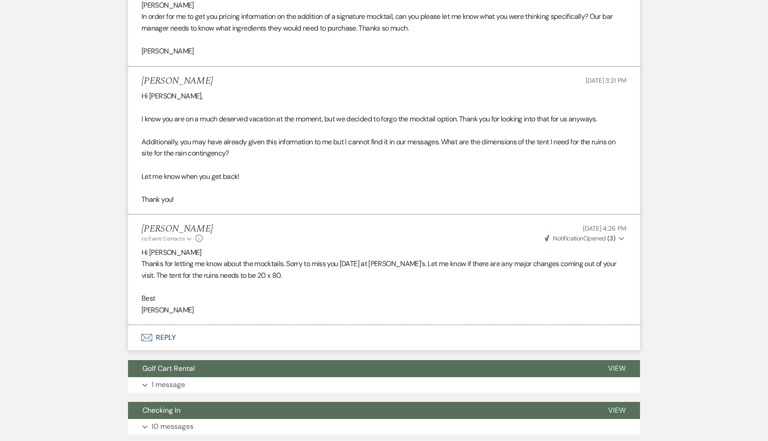
scroll to position [2941, 0]
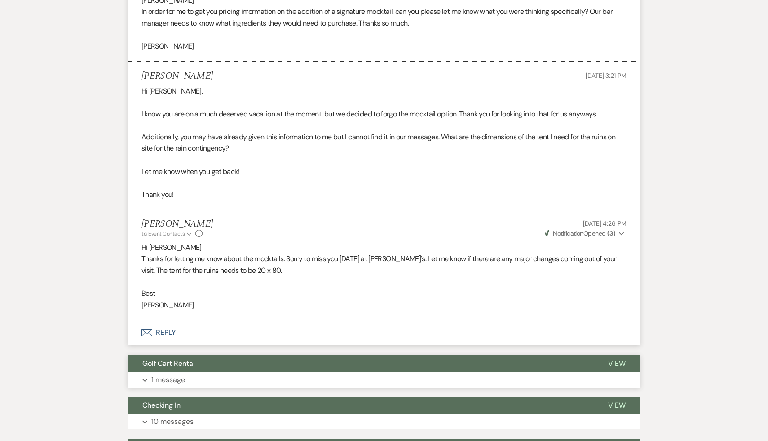
click at [182, 358] on span "Golf Cart Rental" at bounding box center [168, 362] width 53 height 9
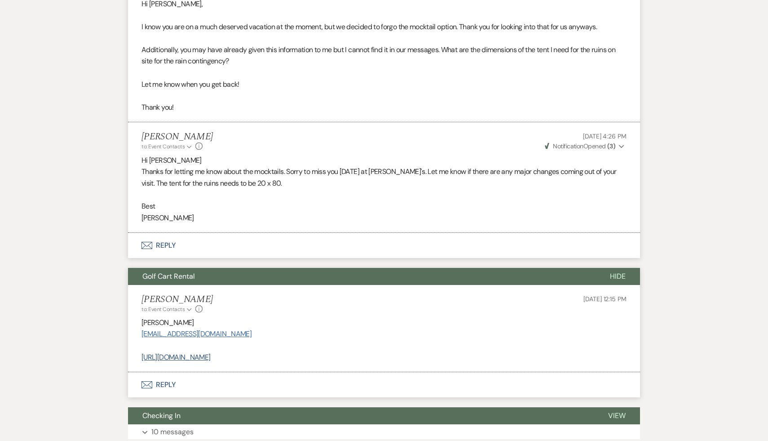
scroll to position [3045, 0]
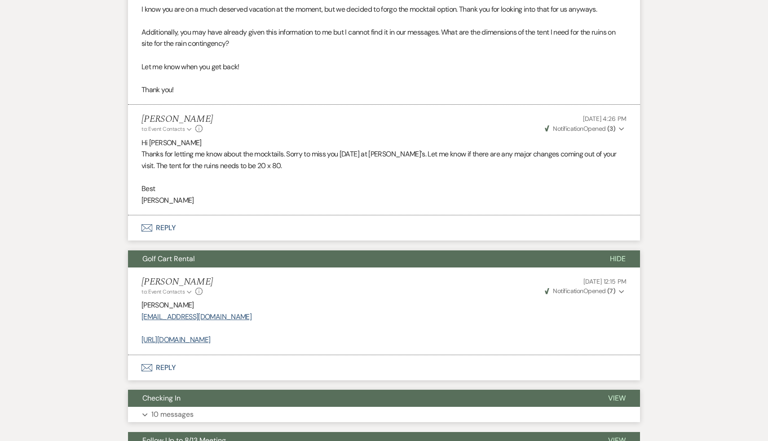
click at [169, 393] on span "Checking In" at bounding box center [161, 397] width 38 height 9
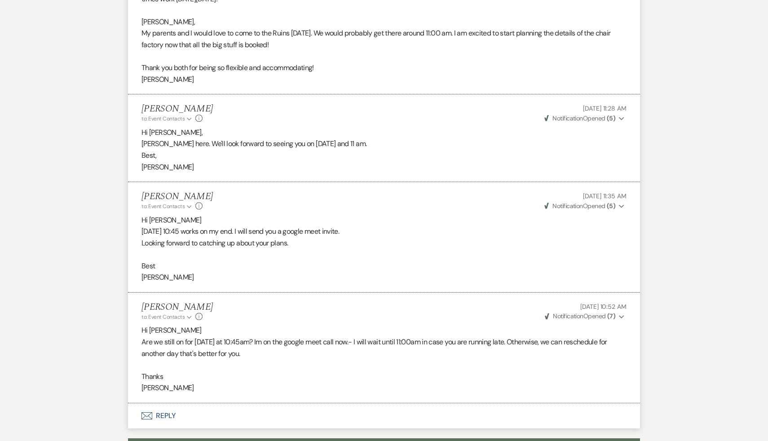
scroll to position [4380, 0]
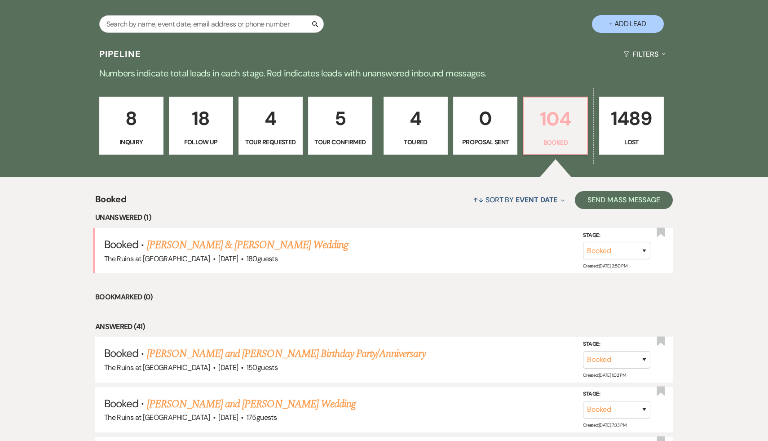
click at [547, 118] on p "104" at bounding box center [555, 119] width 53 height 30
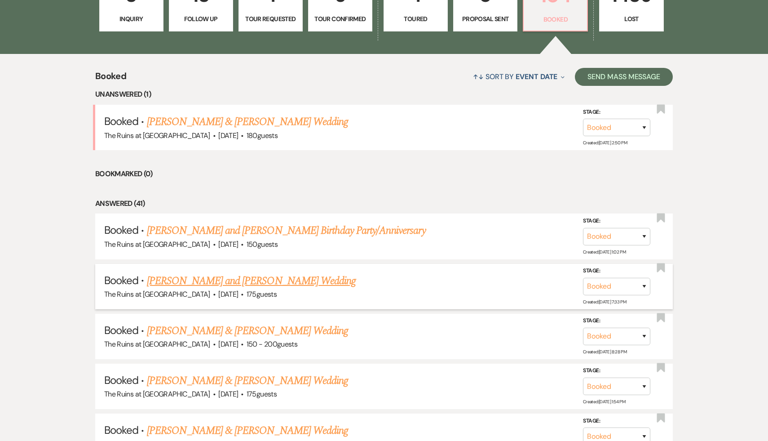
scroll to position [310, 0]
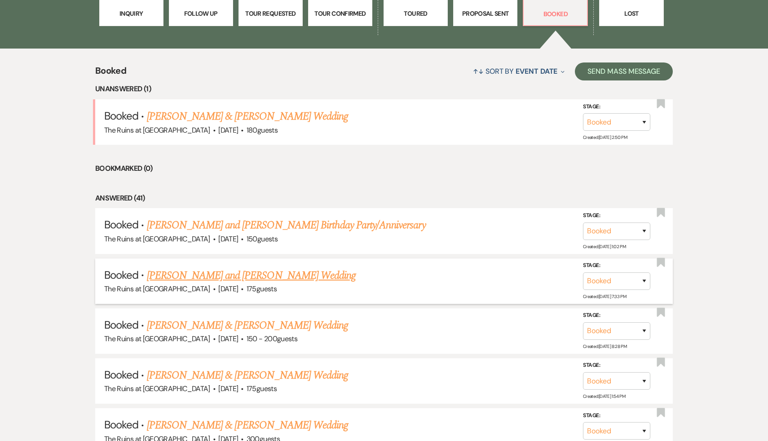
click at [275, 276] on link "[PERSON_NAME] and [PERSON_NAME] Wedding" at bounding box center [251, 275] width 209 height 16
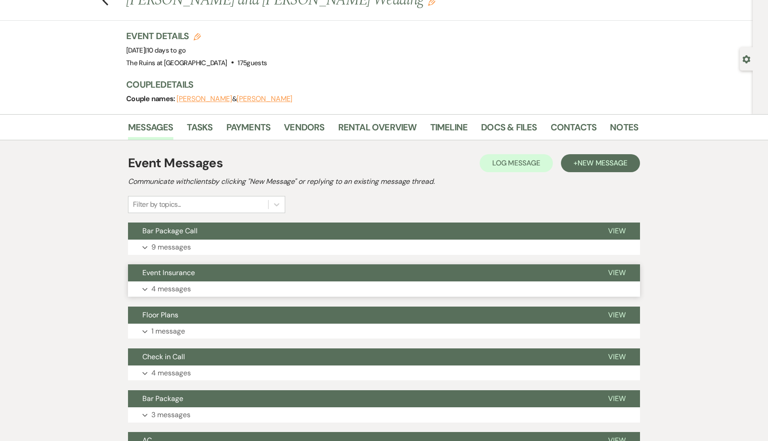
scroll to position [54, 0]
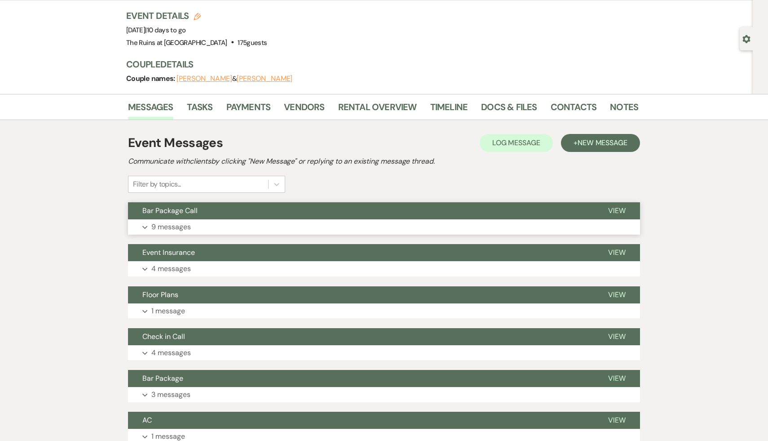
click at [198, 208] on button "Bar Package Call" at bounding box center [361, 210] width 466 height 17
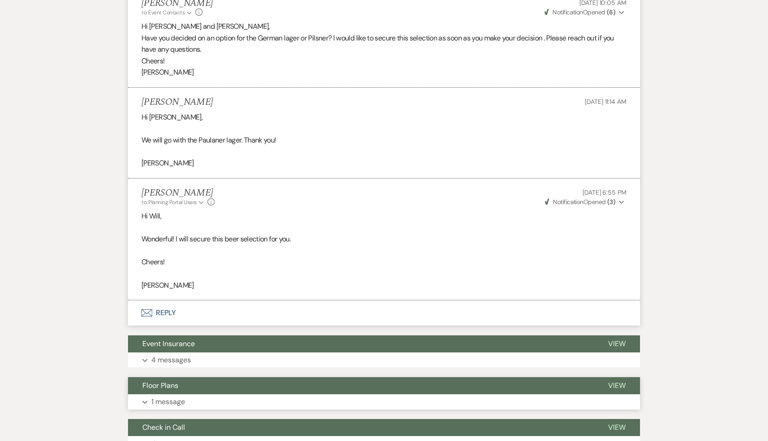
scroll to position [864, 0]
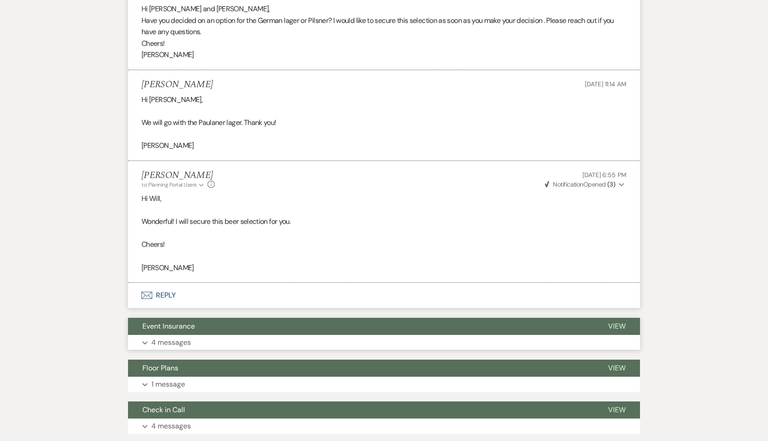
click at [182, 330] on span "Event Insurance" at bounding box center [168, 325] width 53 height 9
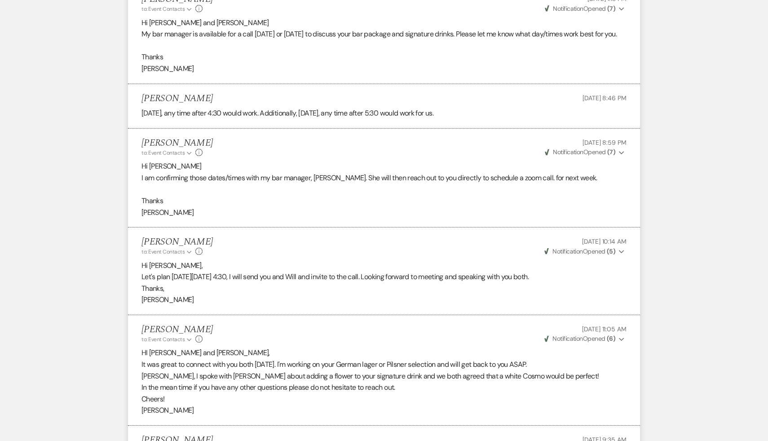
scroll to position [0, 0]
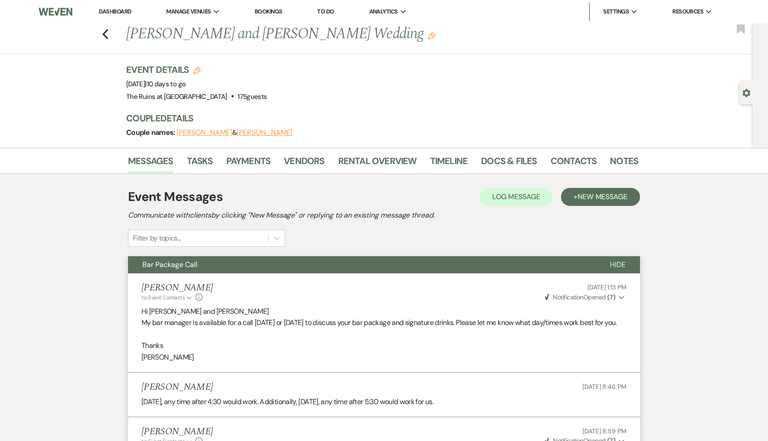
click at [103, 9] on link "Dashboard" at bounding box center [115, 12] width 32 height 8
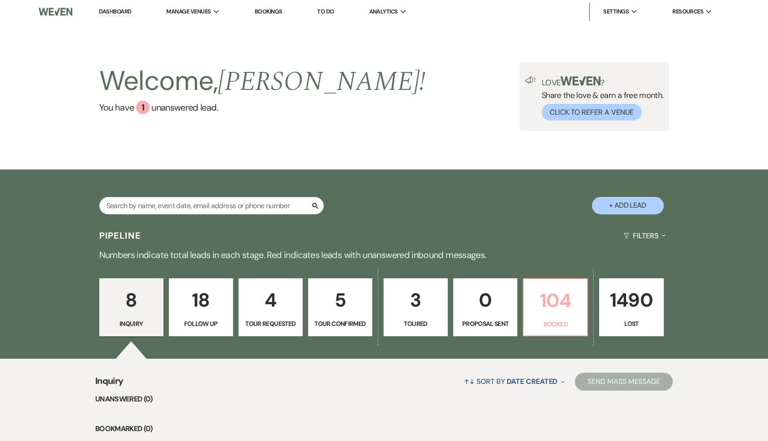
click at [559, 298] on p "104" at bounding box center [555, 300] width 53 height 30
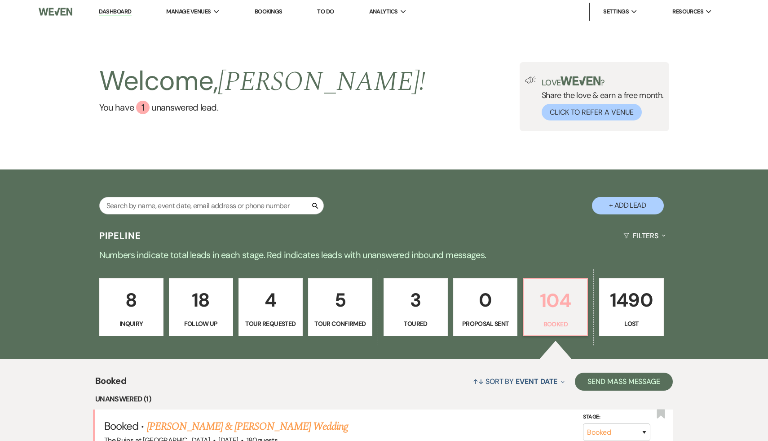
click at [559, 298] on p "104" at bounding box center [555, 300] width 53 height 30
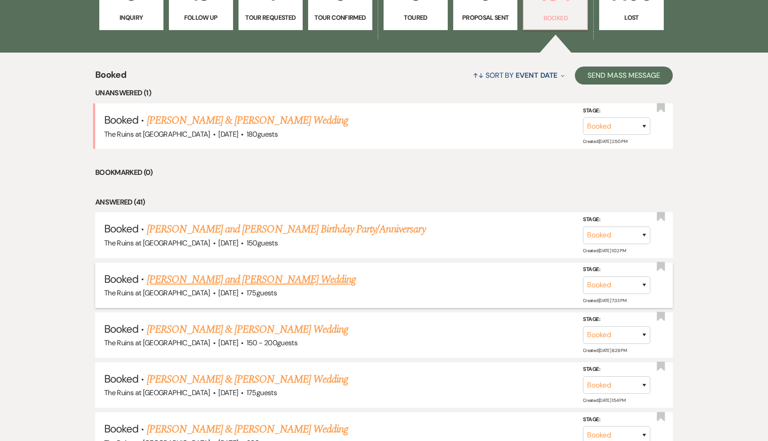
scroll to position [325, 0]
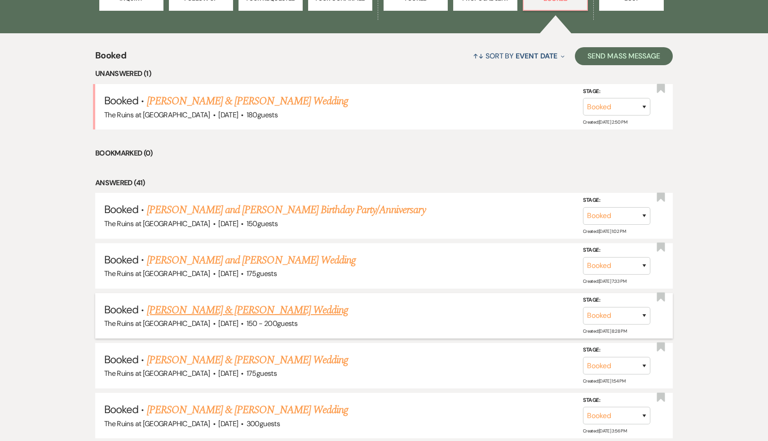
click at [223, 309] on link "[PERSON_NAME] & [PERSON_NAME] Wedding" at bounding box center [247, 310] width 201 height 16
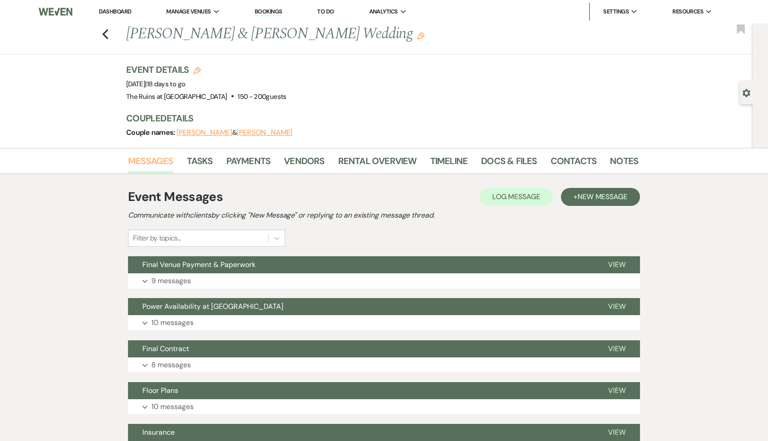
click at [150, 161] on link "Messages" at bounding box center [150, 164] width 45 height 20
click at [305, 157] on link "Vendors" at bounding box center [304, 164] width 40 height 20
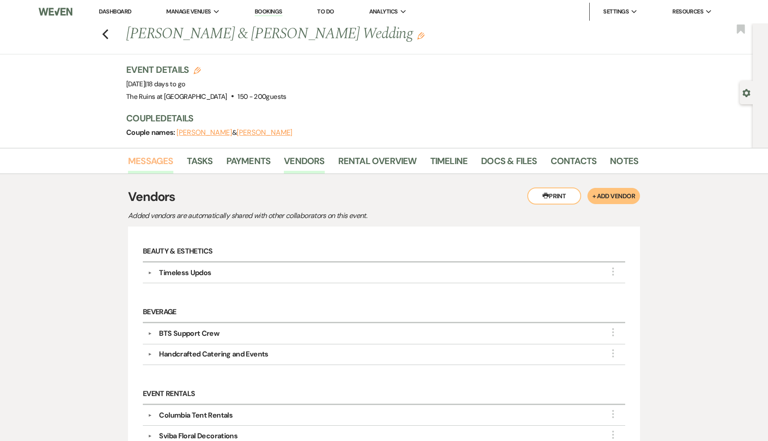
click at [153, 158] on link "Messages" at bounding box center [150, 164] width 45 height 20
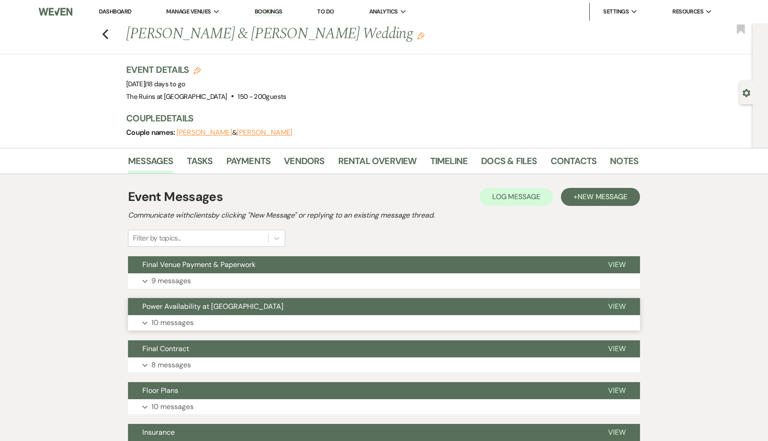
click at [213, 305] on span "Power Availability at Deere Pond" at bounding box center [212, 305] width 141 height 9
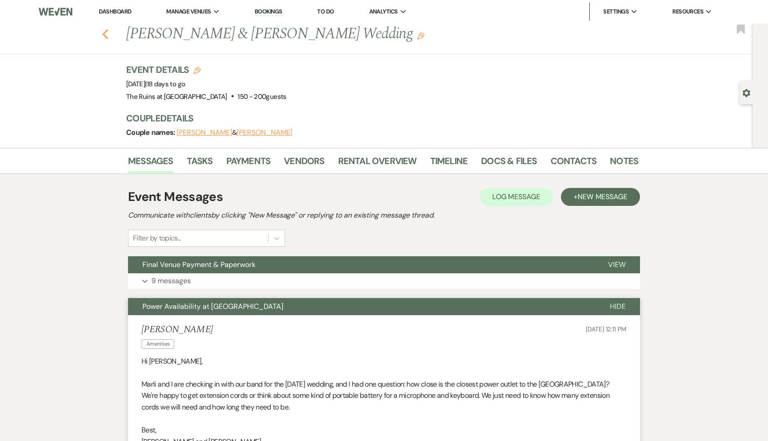
click at [102, 32] on icon "Previous" at bounding box center [105, 34] width 7 height 11
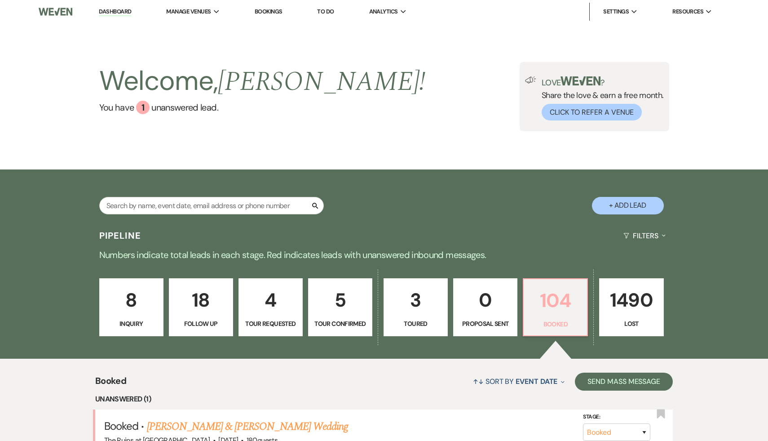
click at [564, 313] on p "104" at bounding box center [555, 300] width 53 height 30
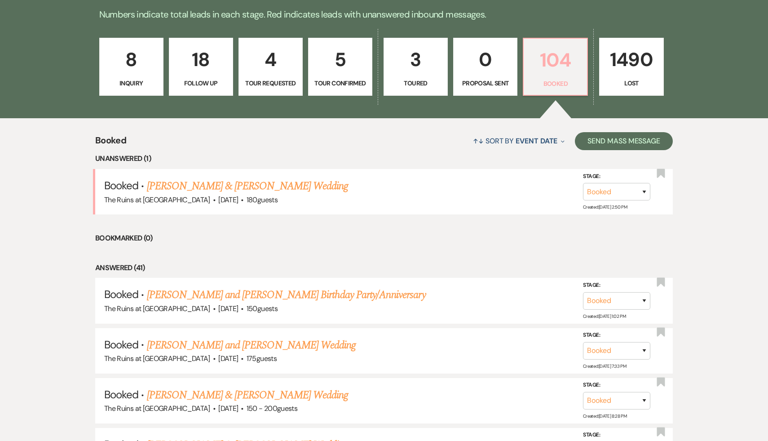
scroll to position [243, 0]
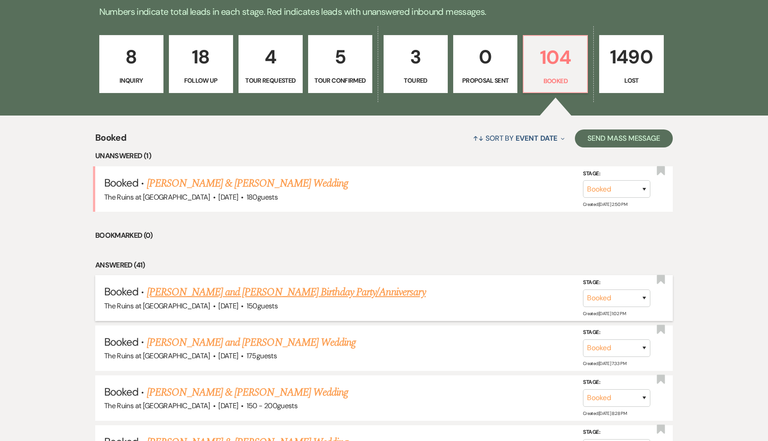
click at [306, 291] on link "Lizbeth and George Krupp's Birthday Party/Anniversary" at bounding box center [286, 292] width 279 height 16
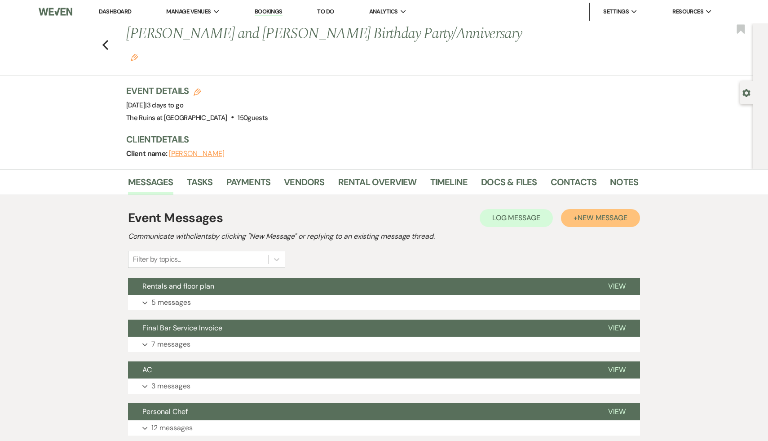
click at [619, 213] on span "New Message" at bounding box center [602, 217] width 50 height 9
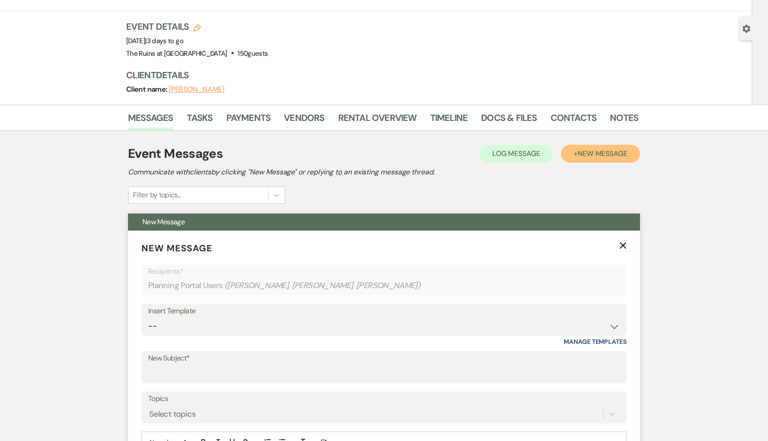
scroll to position [66, 0]
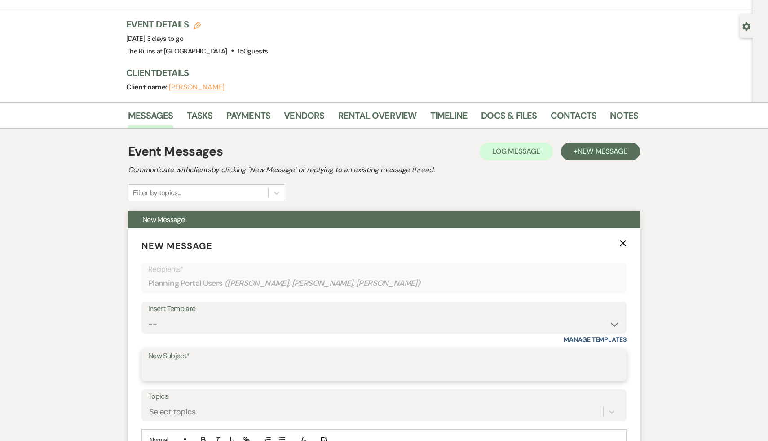
click at [217, 362] on input "New Subject*" at bounding box center [383, 371] width 471 height 18
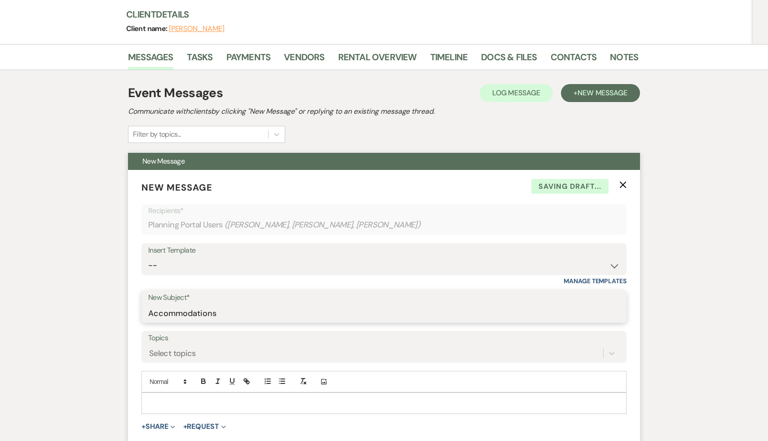
scroll to position [193, 0]
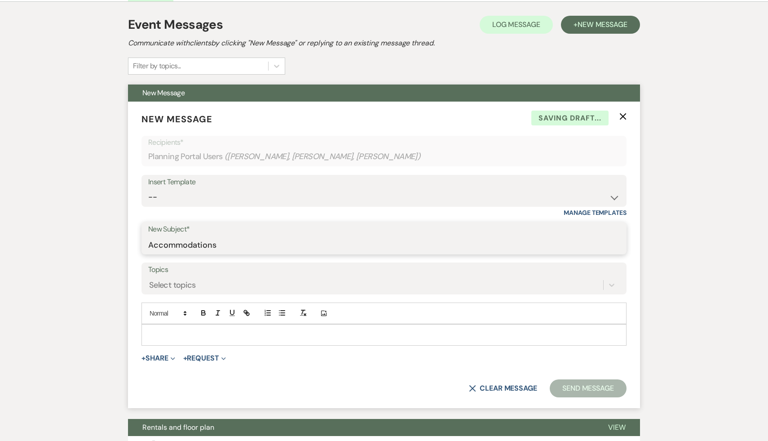
type input "Accommodations"
click at [194, 330] on p at bounding box center [384, 335] width 471 height 10
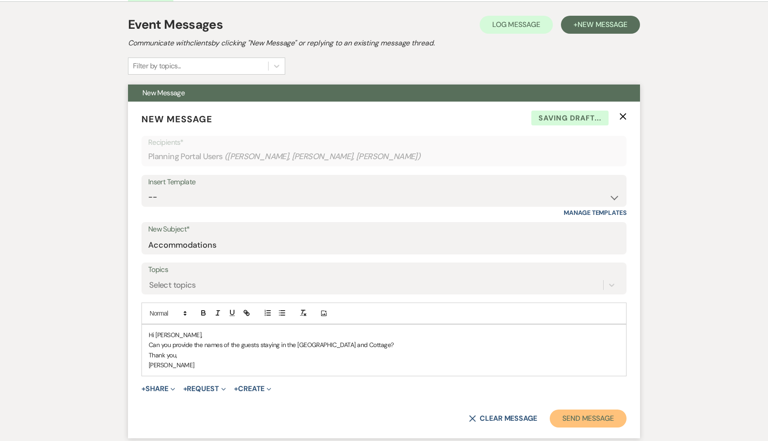
click at [574, 409] on button "Send Message" at bounding box center [588, 418] width 77 height 18
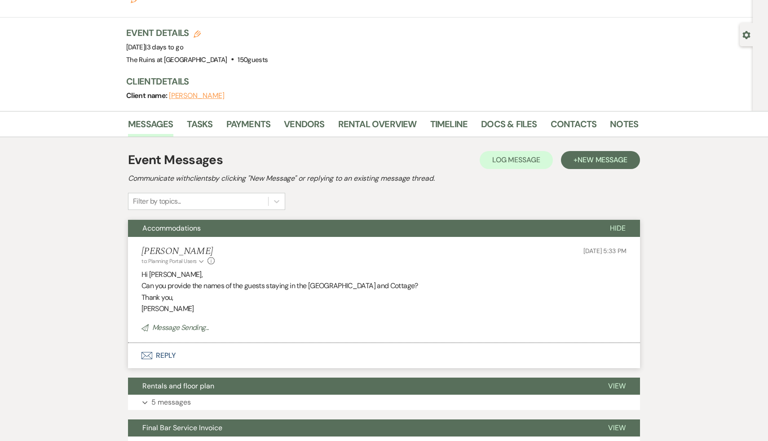
scroll to position [0, 0]
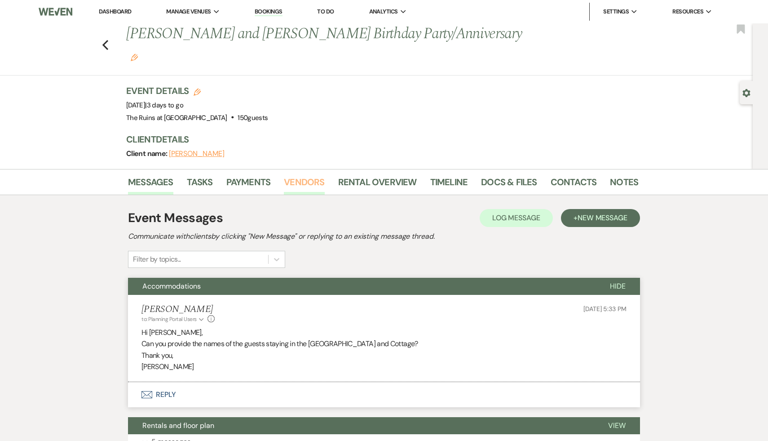
click at [308, 175] on link "Vendors" at bounding box center [304, 185] width 40 height 20
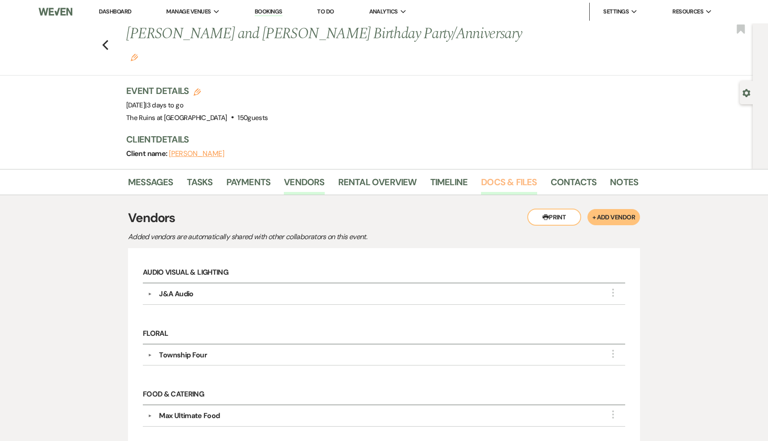
click at [509, 175] on link "Docs & Files" at bounding box center [509, 185] width 56 height 20
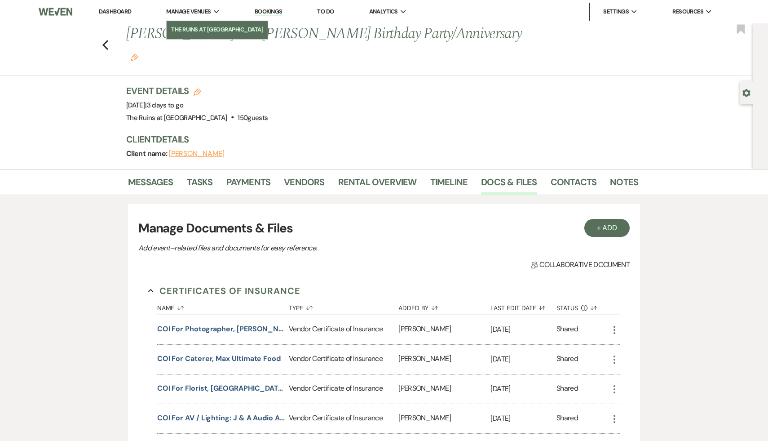
click at [202, 27] on li "The Ruins at [GEOGRAPHIC_DATA]" at bounding box center [217, 29] width 92 height 9
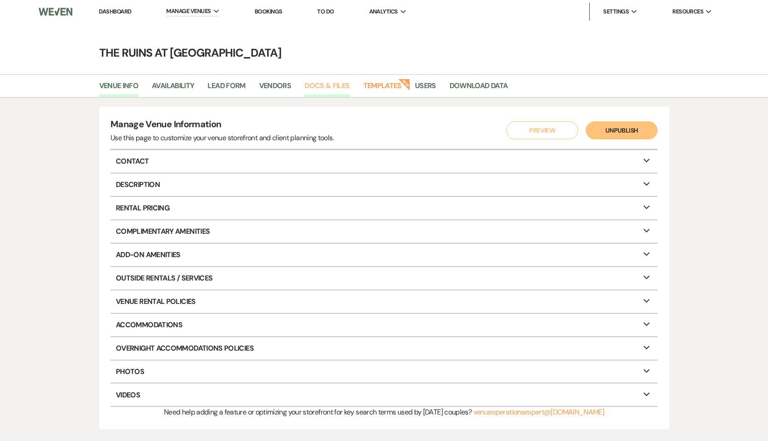
click at [334, 82] on link "Docs & Files" at bounding box center [326, 88] width 45 height 17
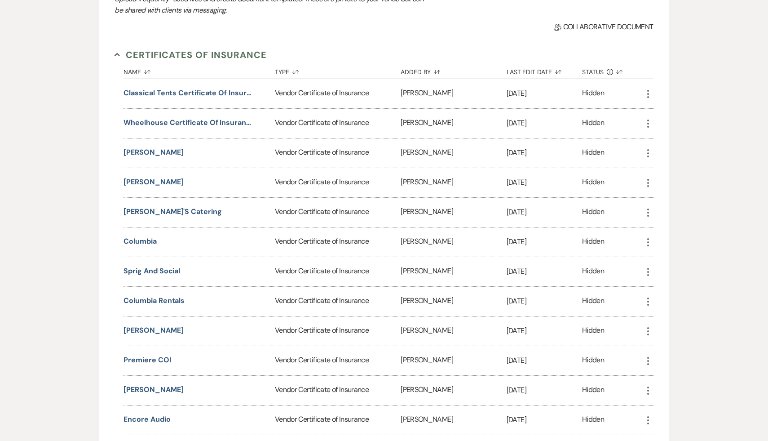
scroll to position [205, 0]
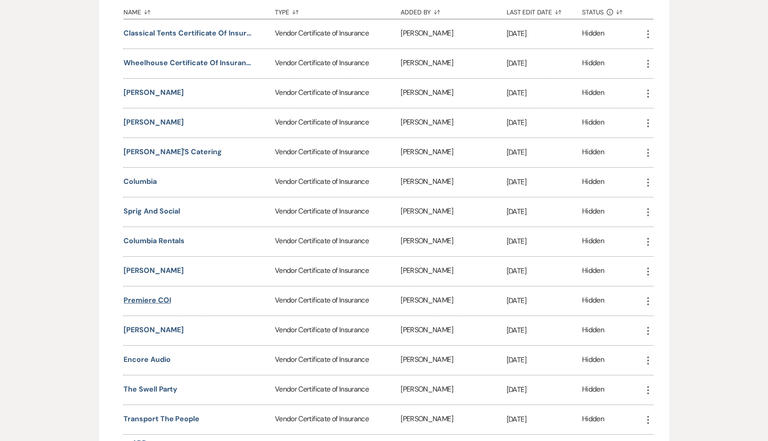
click at [157, 295] on button "Premiere COI" at bounding box center [146, 300] width 47 height 11
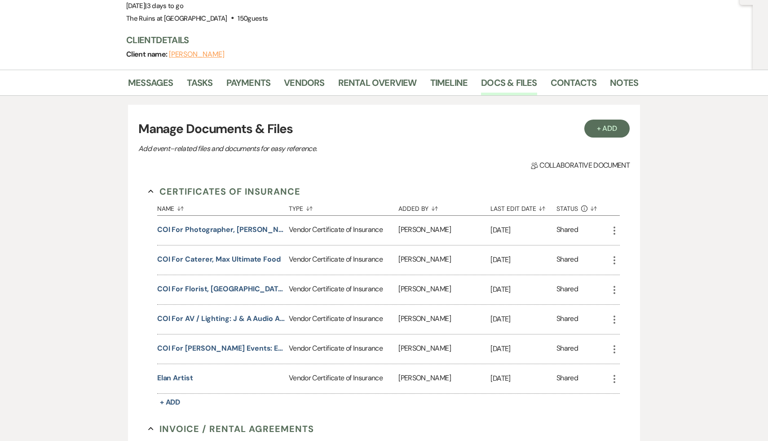
scroll to position [104, 0]
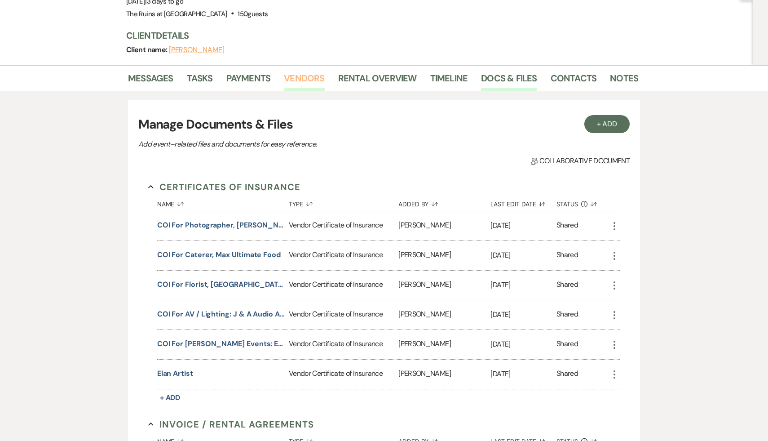
click at [305, 71] on link "Vendors" at bounding box center [304, 81] width 40 height 20
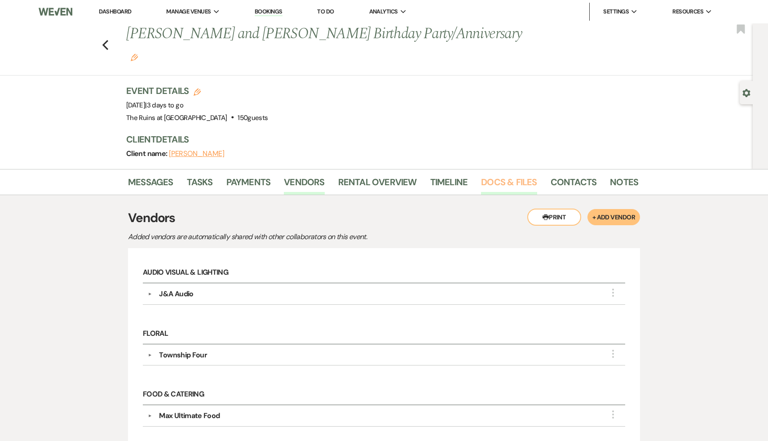
click at [507, 175] on link "Docs & Files" at bounding box center [509, 185] width 56 height 20
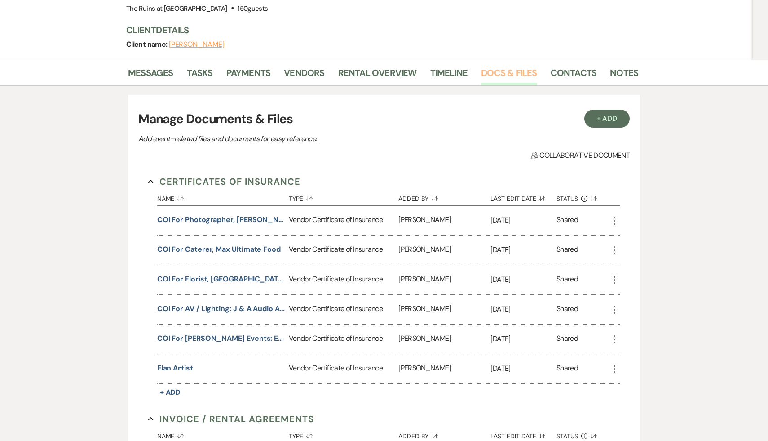
scroll to position [119, 0]
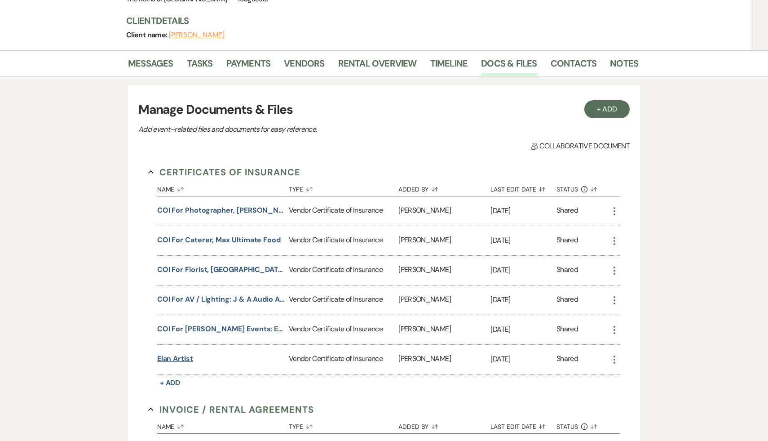
click at [166, 353] on button "Elan Artist" at bounding box center [175, 358] width 36 height 11
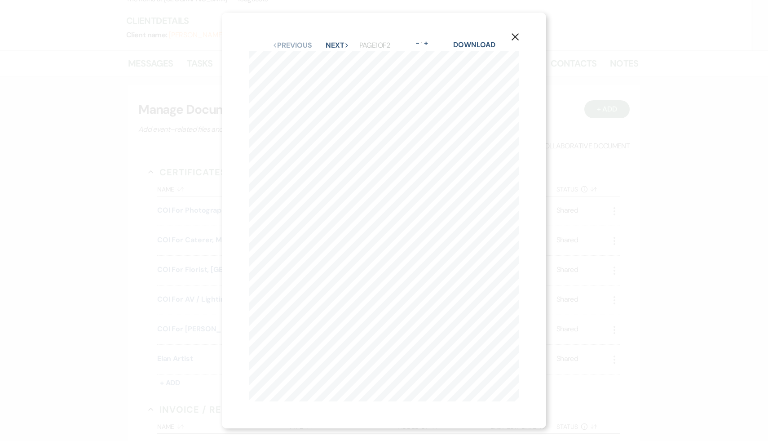
click at [516, 35] on icon "X" at bounding box center [515, 37] width 8 height 8
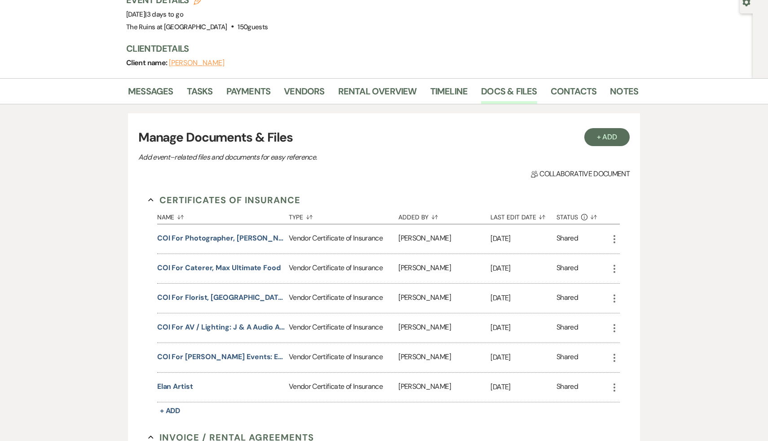
scroll to position [90, 0]
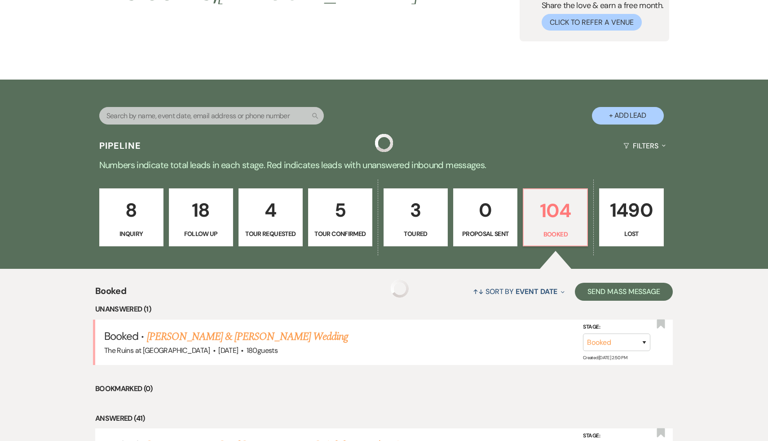
scroll to position [243, 0]
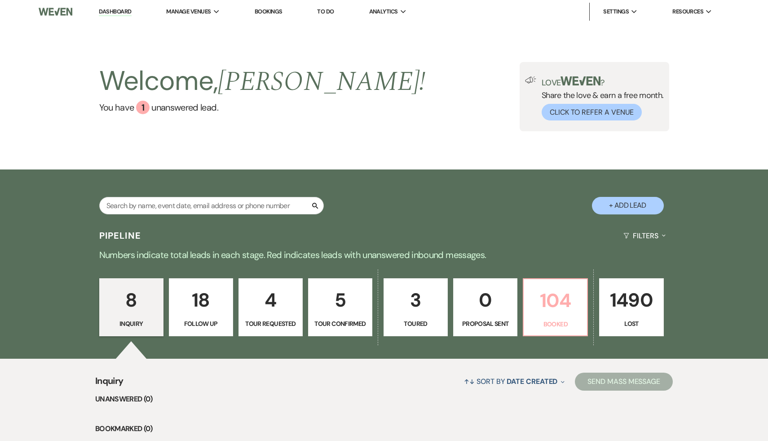
click at [549, 298] on p "104" at bounding box center [555, 300] width 53 height 30
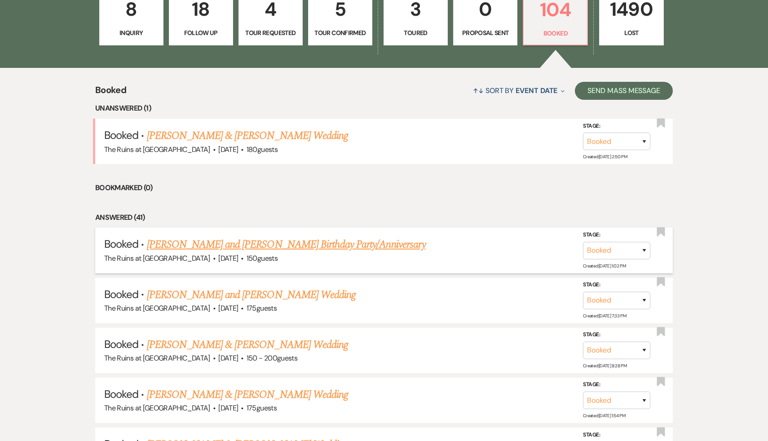
scroll to position [301, 0]
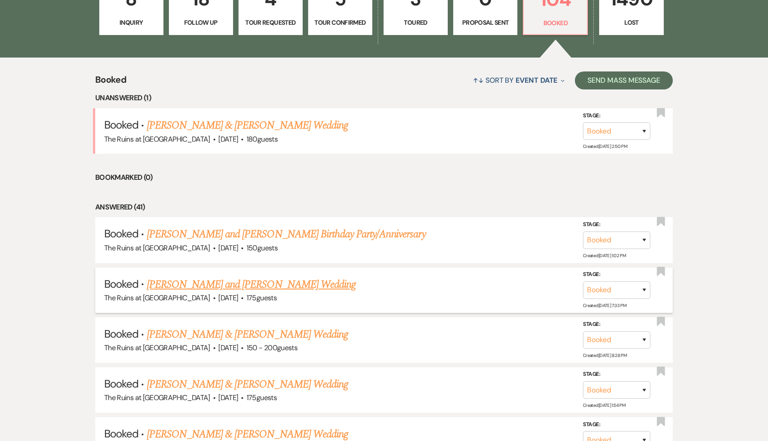
click at [229, 281] on link "[PERSON_NAME] and [PERSON_NAME] Wedding" at bounding box center [251, 284] width 209 height 16
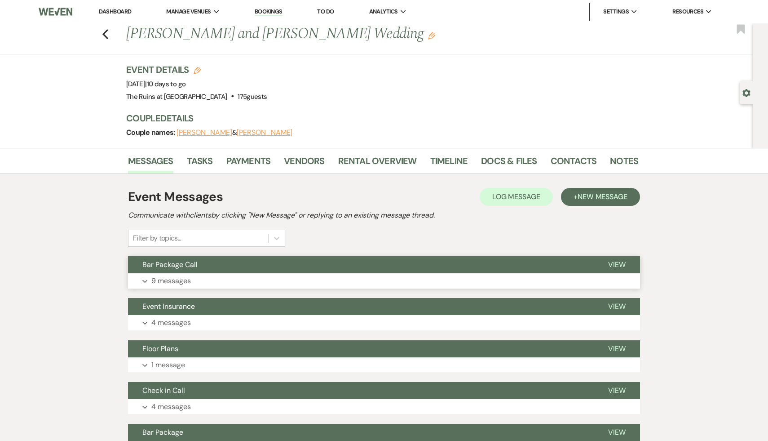
click at [181, 266] on span "Bar Package Call" at bounding box center [169, 264] width 55 height 9
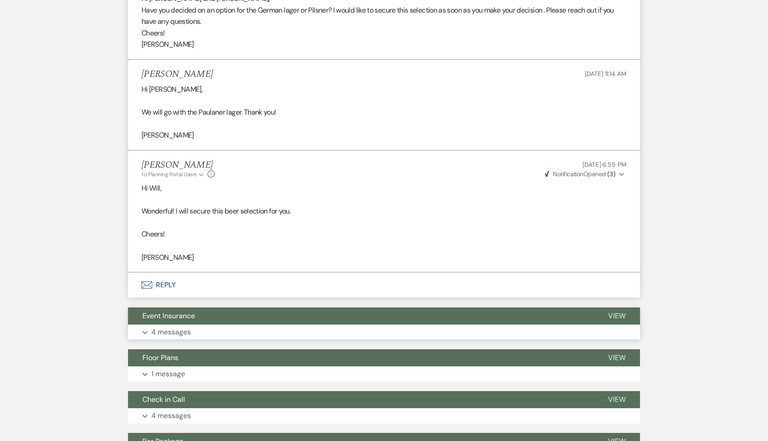
scroll to position [875, 0]
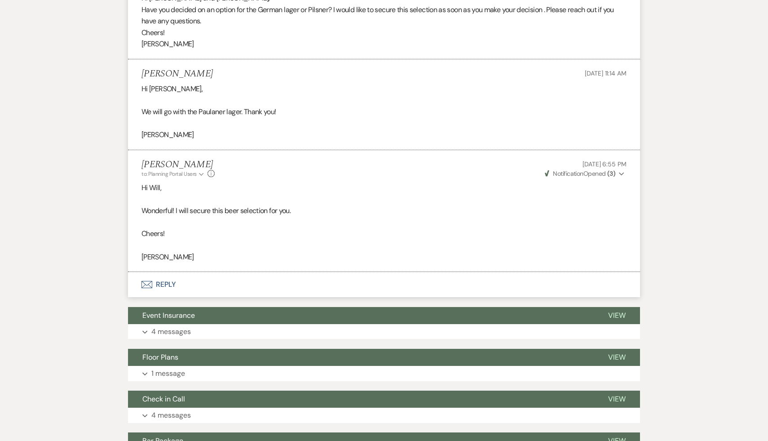
click at [670, 374] on div "Messages Tasks Payments Vendors Rental Overview Timeline Docs & Files Contacts …" at bounding box center [384, 252] width 768 height 1959
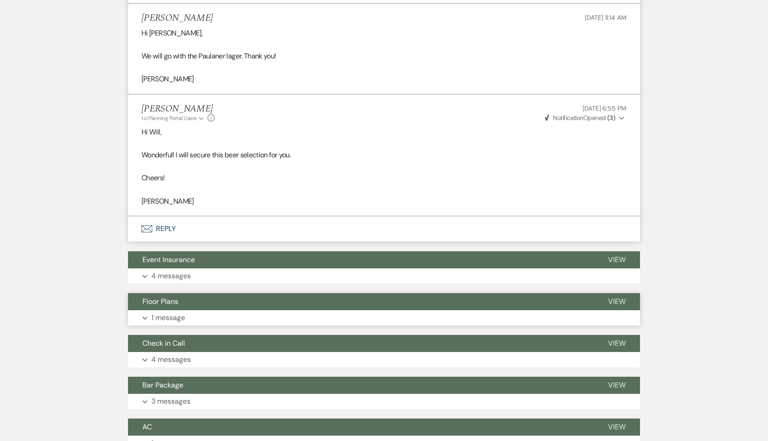
scroll to position [932, 0]
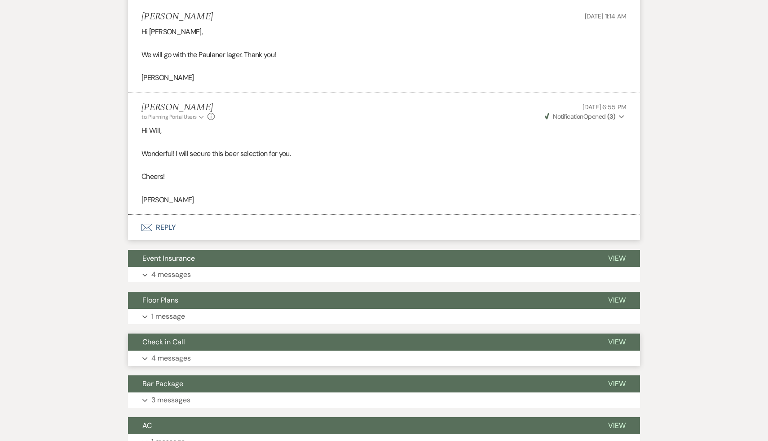
click at [158, 346] on span "Check in Call" at bounding box center [163, 341] width 43 height 9
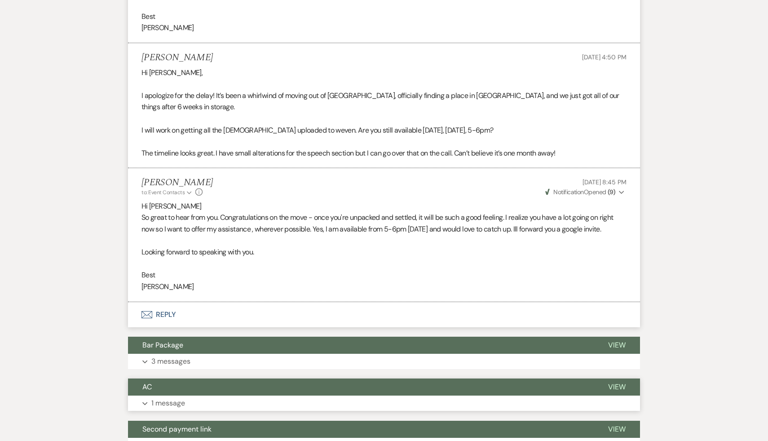
scroll to position [1714, 0]
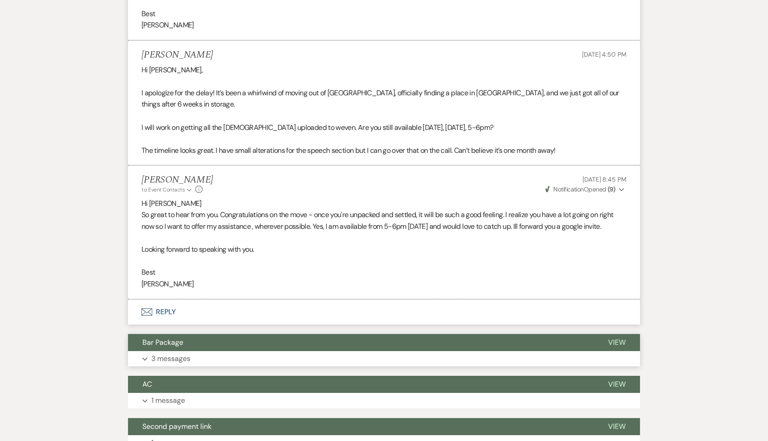
click at [166, 347] on span "Bar Package" at bounding box center [162, 341] width 41 height 9
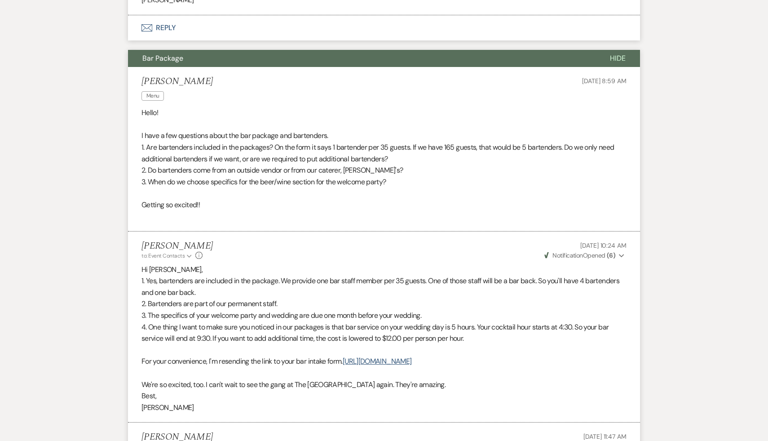
scroll to position [1999, 0]
click at [255, 401] on p "Best," at bounding box center [383, 395] width 485 height 12
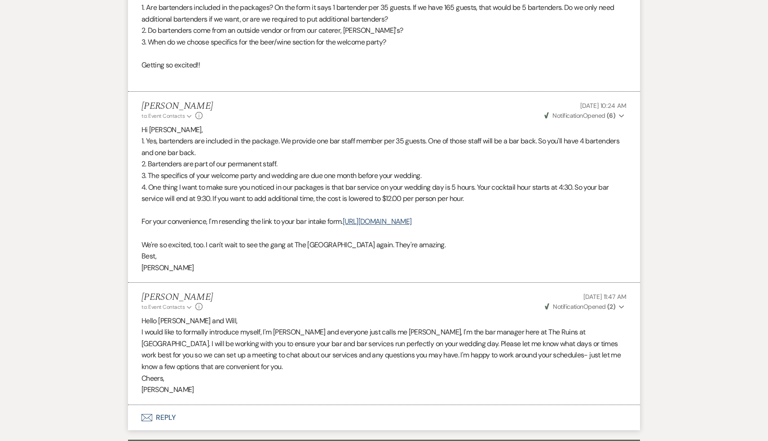
scroll to position [2195, 0]
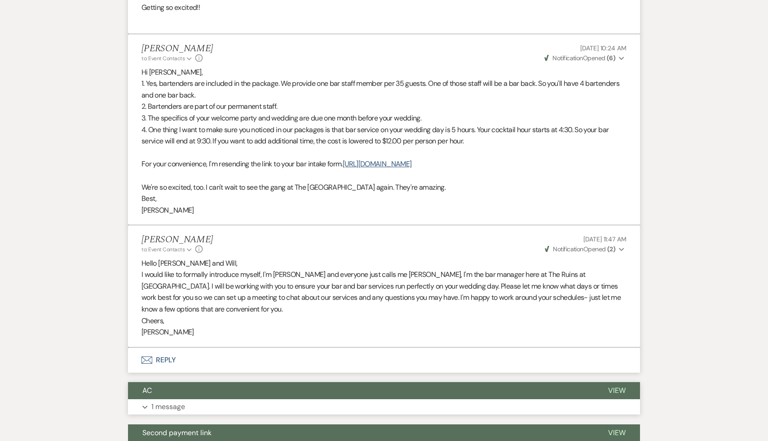
click at [149, 393] on span "AC" at bounding box center [146, 389] width 9 height 9
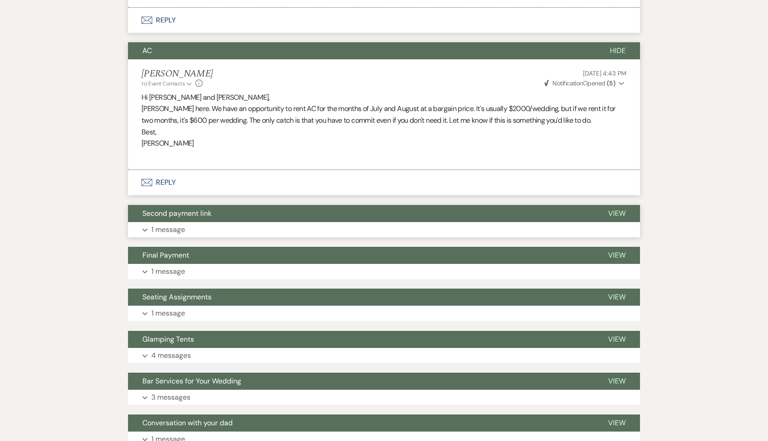
scroll to position [2538, 0]
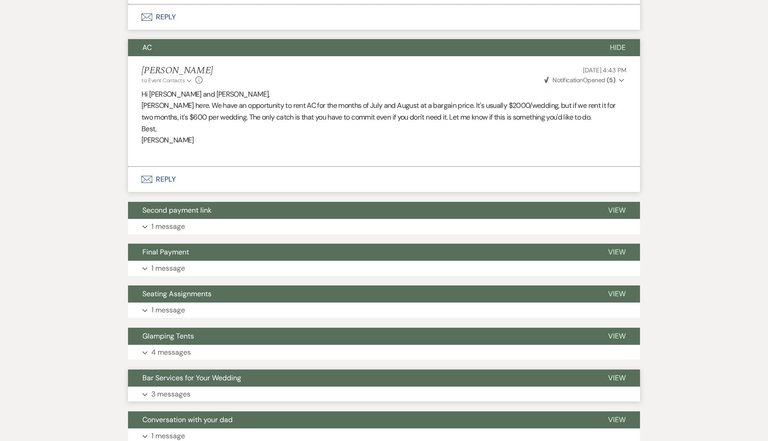
click at [222, 375] on span "Bar Services for Your Wedding" at bounding box center [191, 377] width 99 height 9
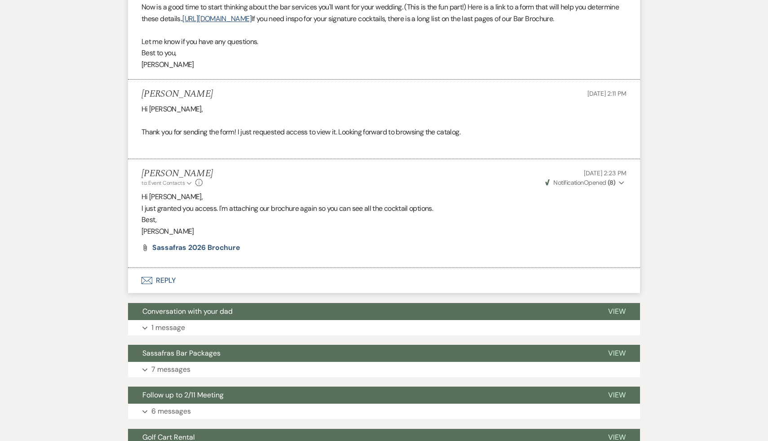
scroll to position [3011, 0]
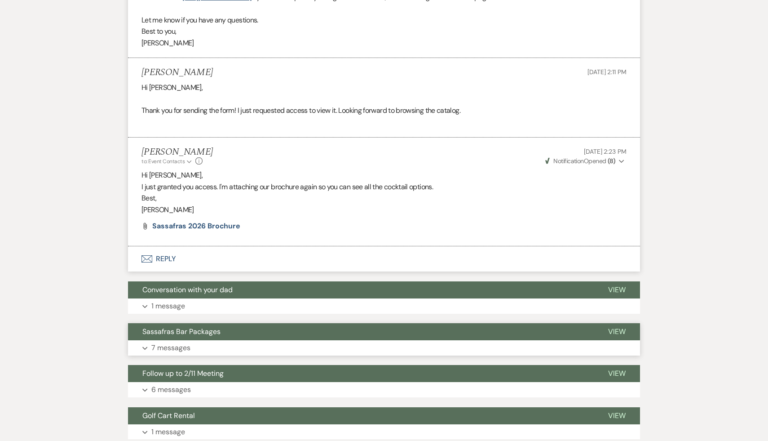
click at [198, 331] on span "Sassafras Bar Packages" at bounding box center [181, 330] width 78 height 9
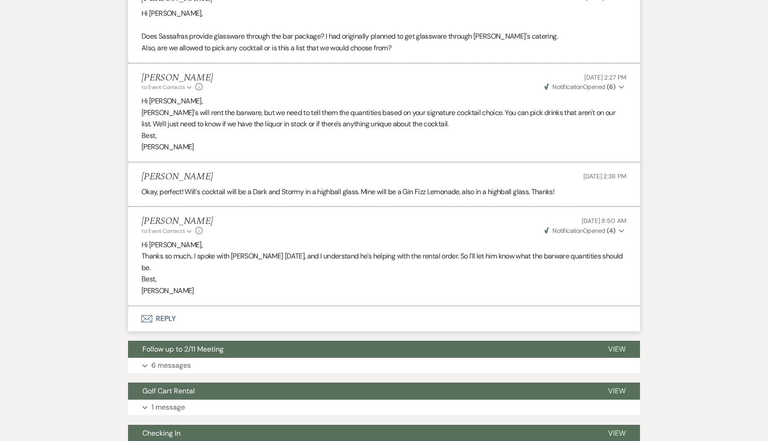
scroll to position [3811, 0]
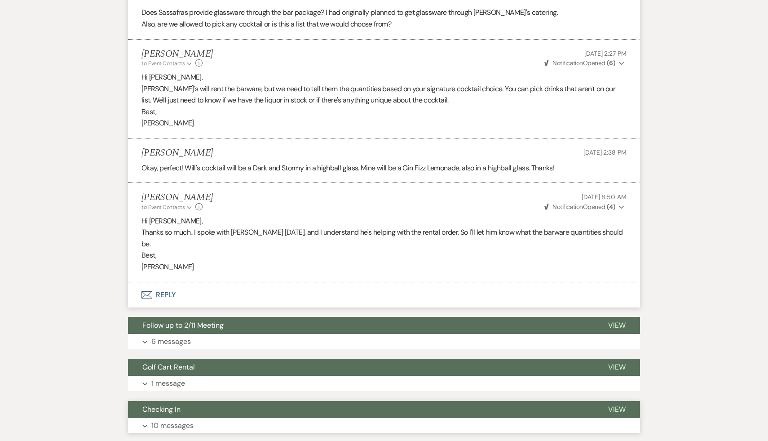
click at [164, 404] on span "Checking In" at bounding box center [161, 408] width 38 height 9
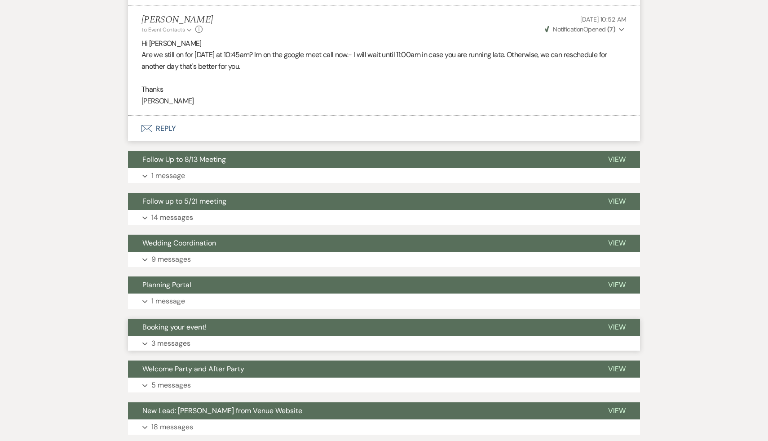
scroll to position [5485, 0]
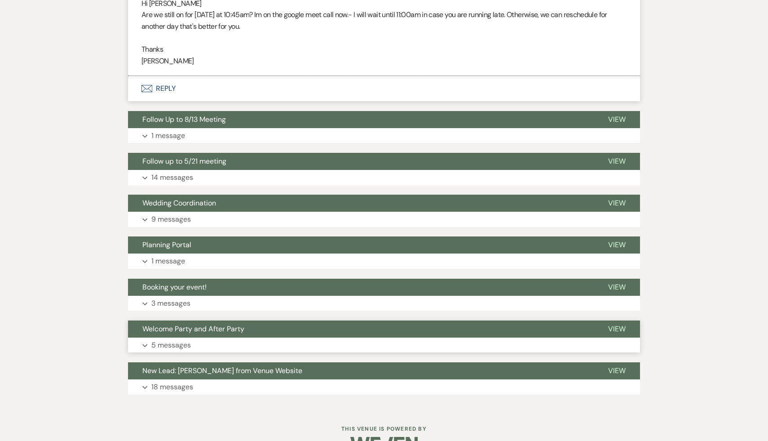
click at [219, 333] on span "Welcome Party and After Party" at bounding box center [193, 328] width 102 height 9
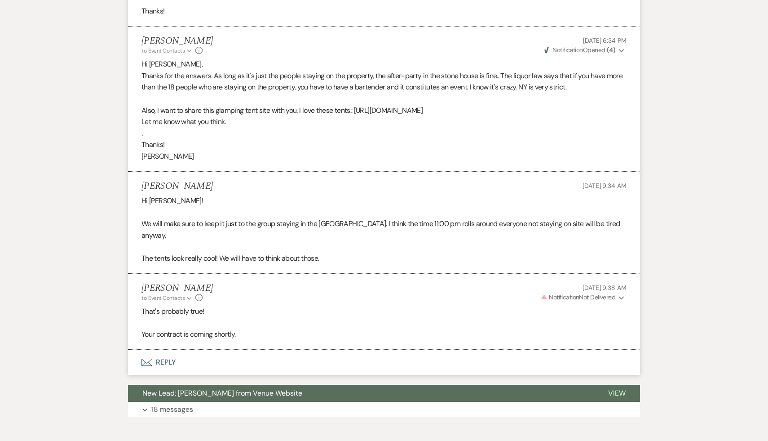
scroll to position [6115, 0]
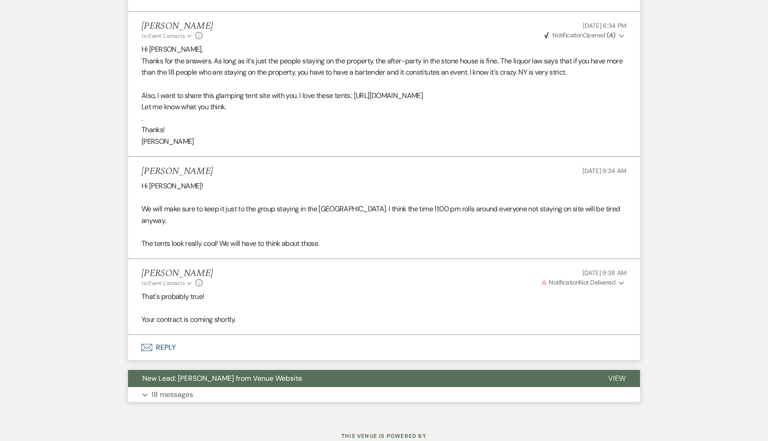
click at [286, 383] on span "New Lead: [PERSON_NAME] from Venue Website" at bounding box center [222, 377] width 160 height 9
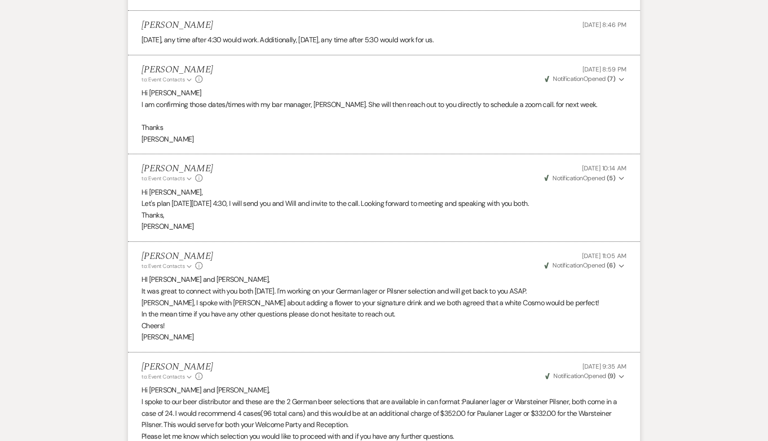
scroll to position [0, 0]
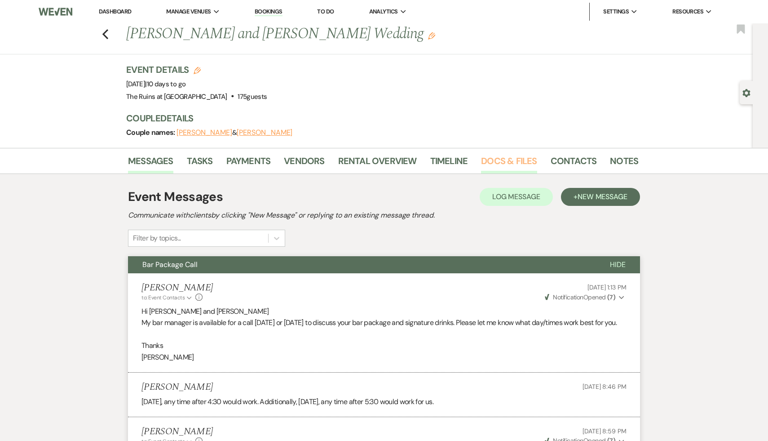
click at [492, 164] on link "Docs & Files" at bounding box center [509, 164] width 56 height 20
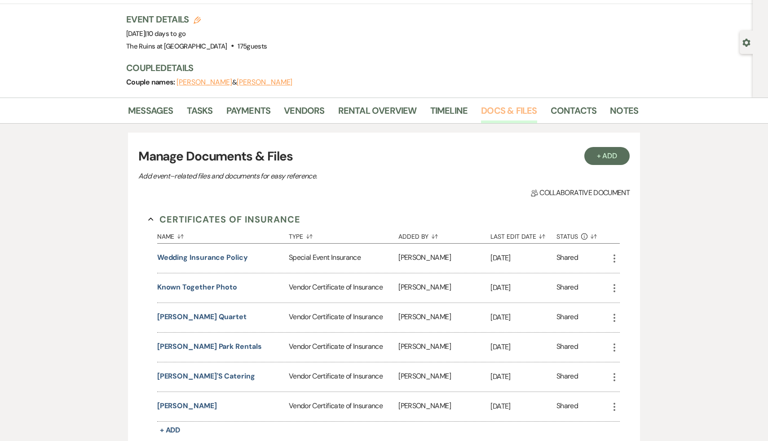
scroll to position [51, 0]
click at [160, 109] on link "Messages" at bounding box center [150, 112] width 45 height 20
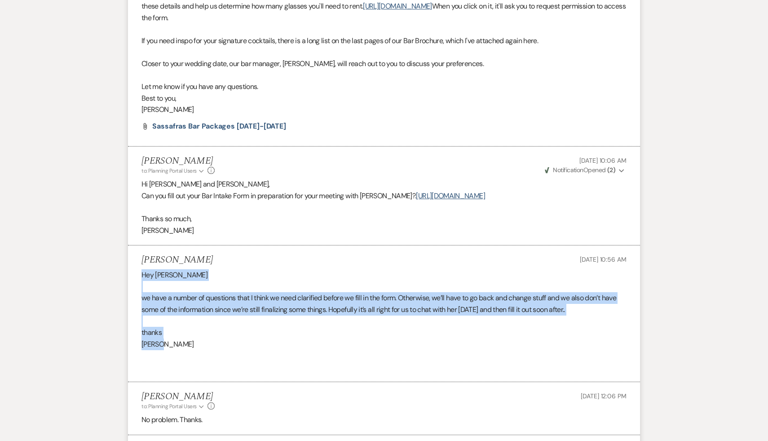
click at [177, 335] on p "thanks" at bounding box center [383, 332] width 485 height 12
